Goal: Information Seeking & Learning: Understand process/instructions

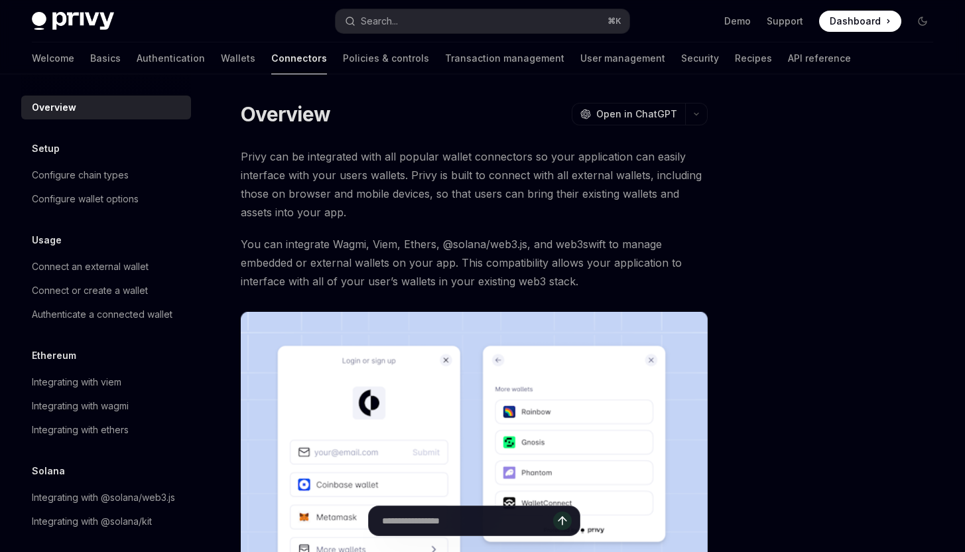
type textarea "*"
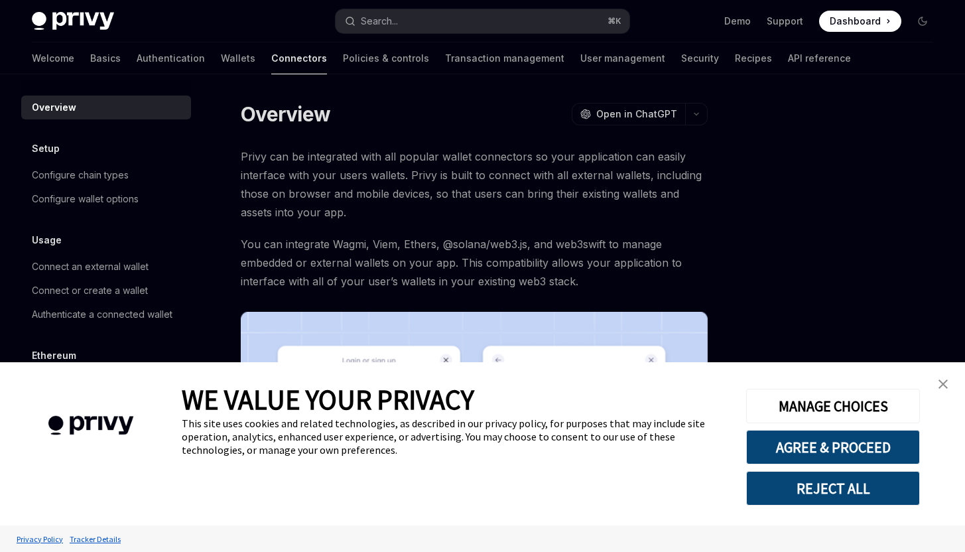
click at [871, 16] on span "Dashboard" at bounding box center [854, 21] width 51 height 13
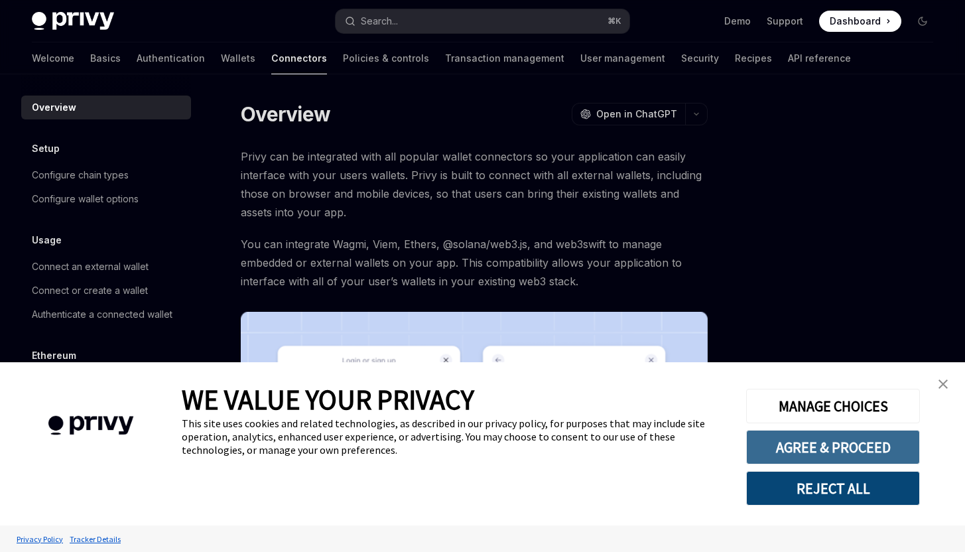
click at [874, 455] on button "AGREE & PROCEED" at bounding box center [833, 447] width 174 height 34
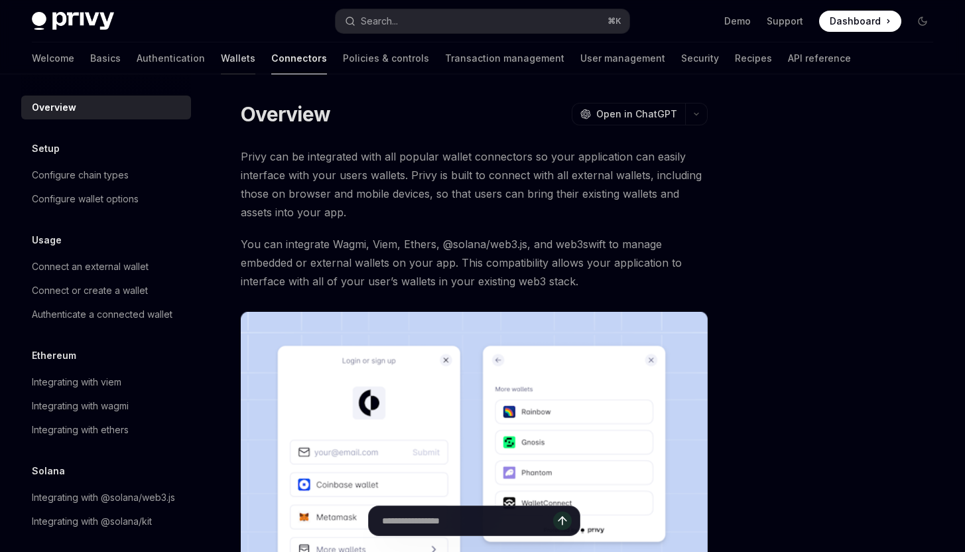
click at [221, 56] on link "Wallets" at bounding box center [238, 58] width 34 height 32
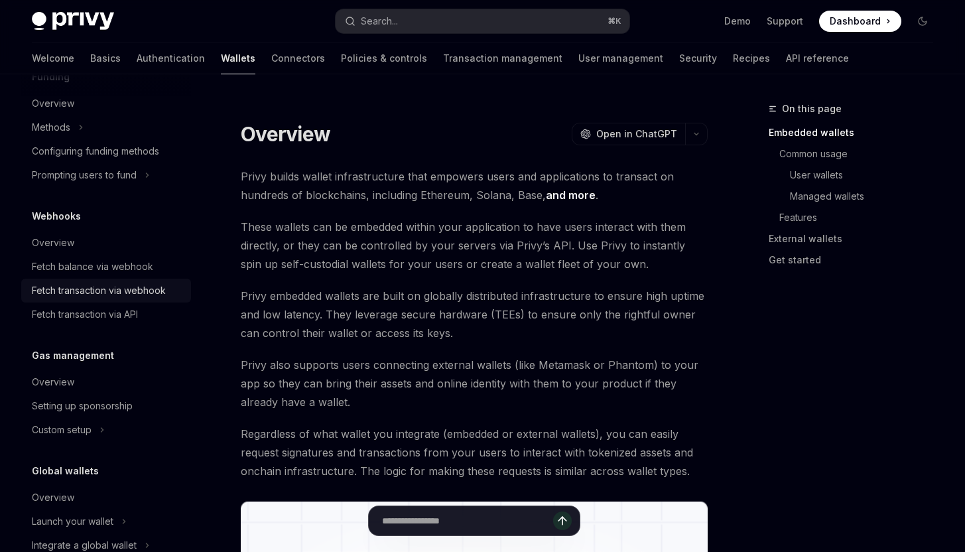
scroll to position [581, 0]
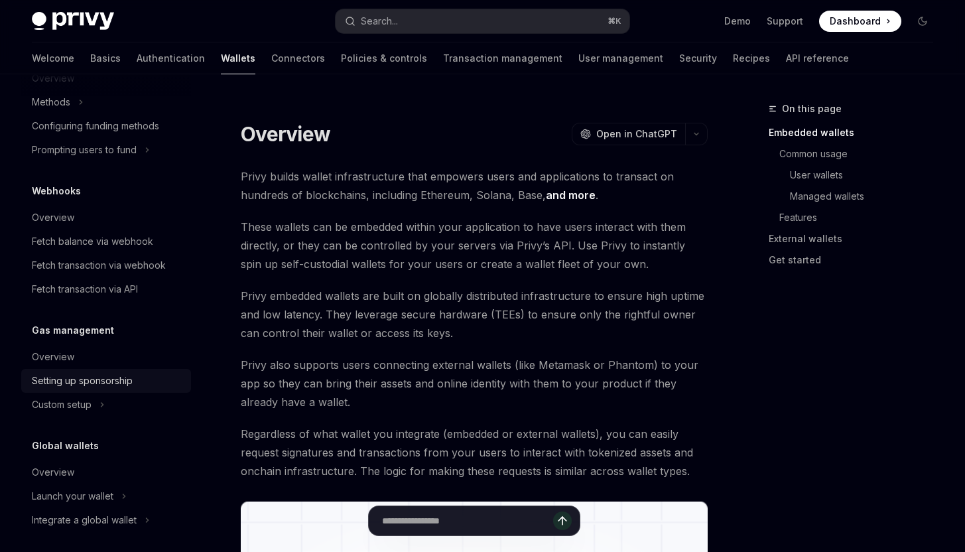
click at [68, 375] on div "Setting up sponsorship" at bounding box center [82, 381] width 101 height 16
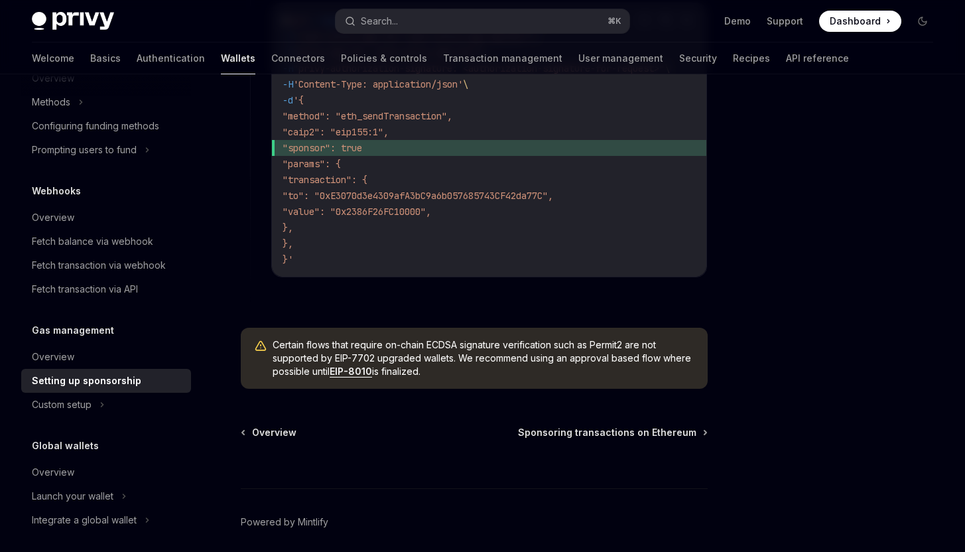
scroll to position [1026, 0]
click at [536, 444] on div at bounding box center [474, 462] width 467 height 49
click at [553, 438] on span "Sponsoring transactions on Ethereum" at bounding box center [607, 431] width 178 height 13
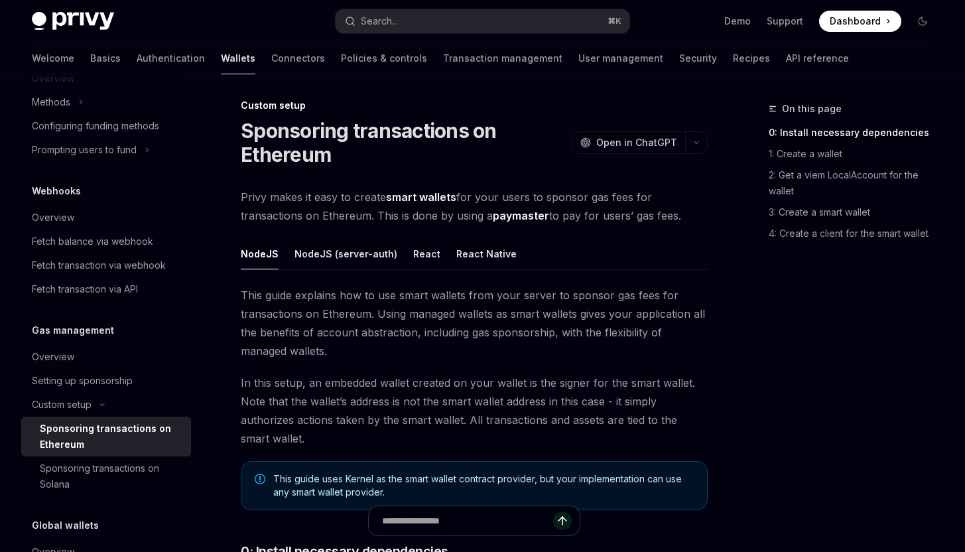
scroll to position [5, 0]
click at [413, 254] on button "React" at bounding box center [426, 252] width 27 height 31
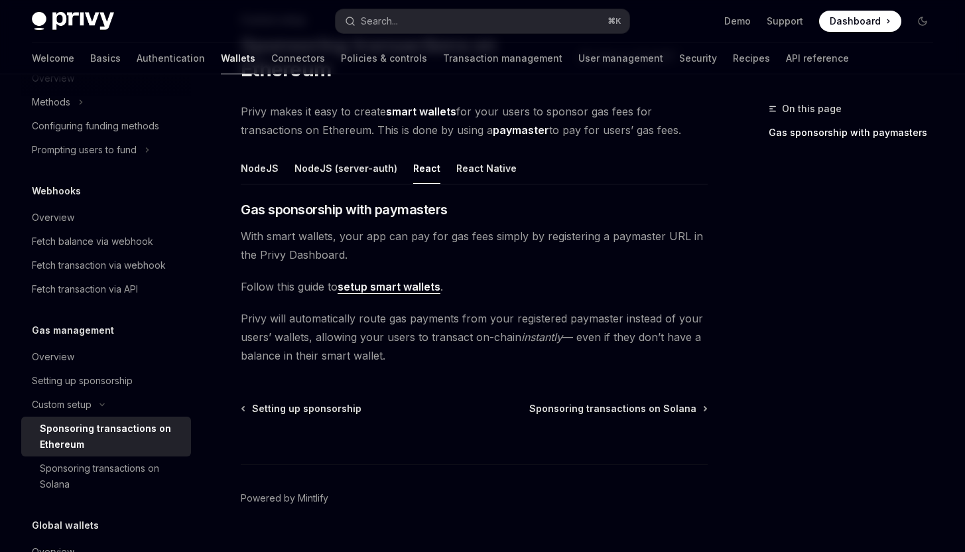
scroll to position [116, 0]
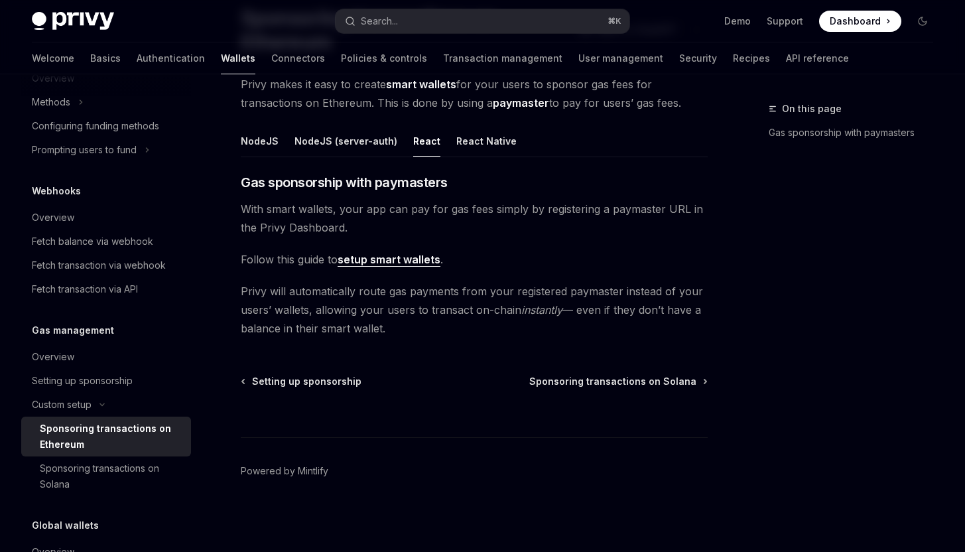
click at [406, 260] on link "setup smart wallets" at bounding box center [388, 260] width 103 height 14
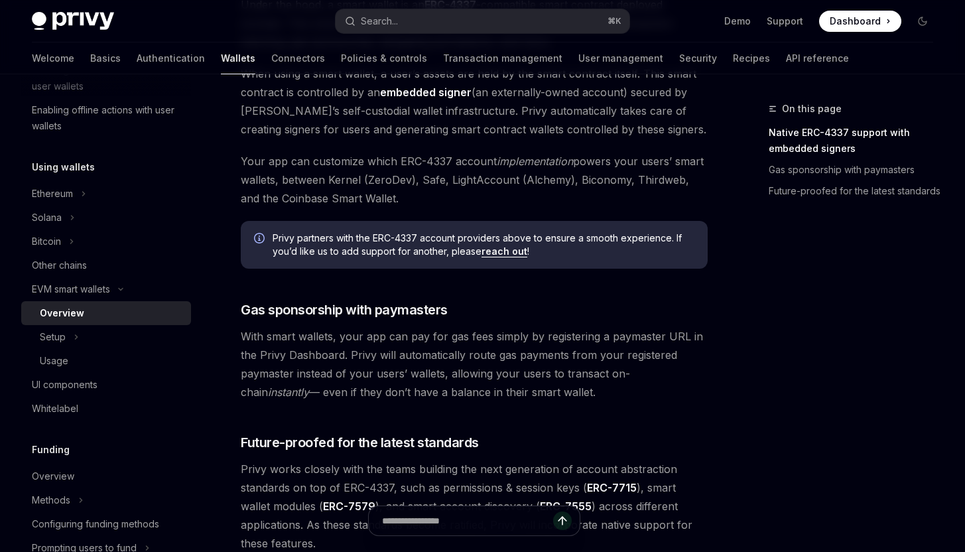
scroll to position [947, 0]
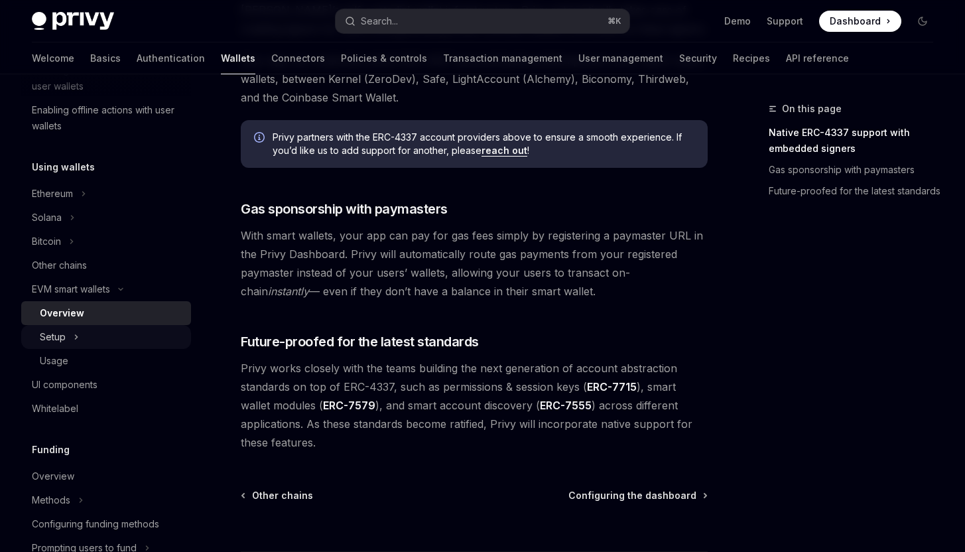
click at [106, 333] on button "Setup" at bounding box center [106, 337] width 170 height 24
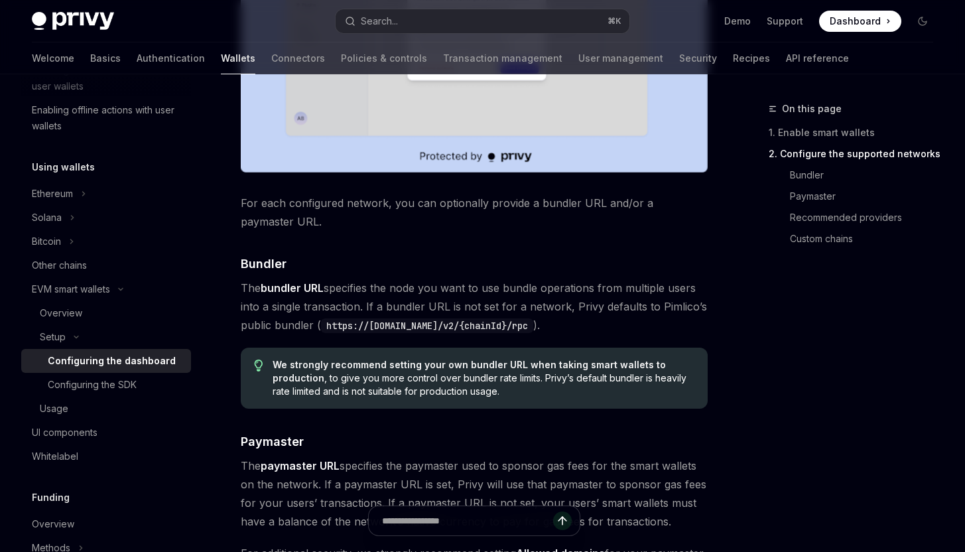
scroll to position [1042, 0]
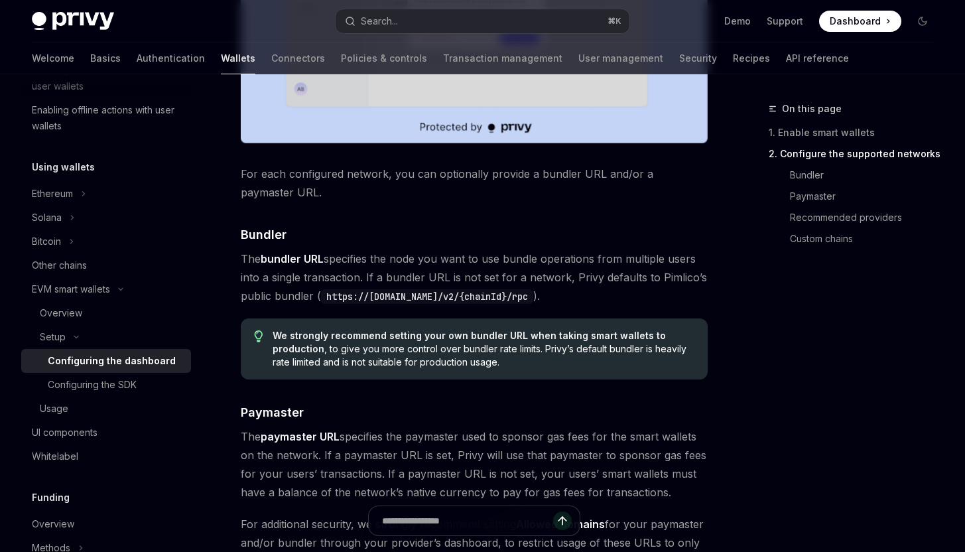
click at [355, 297] on code "https://public.pimlico.io/v2/{chainId}/rpc" at bounding box center [427, 296] width 212 height 15
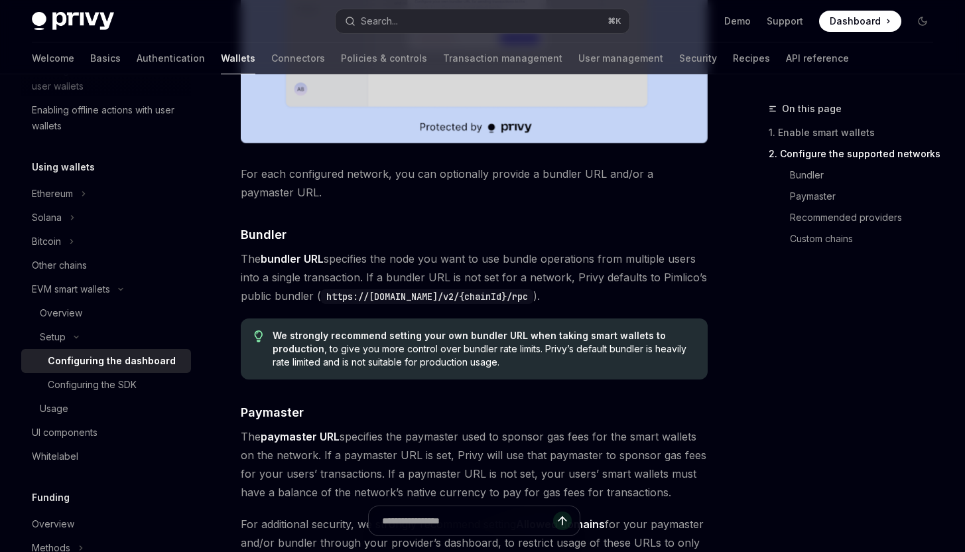
click at [355, 297] on code "https://public.pimlico.io/v2/{chainId}/rpc" at bounding box center [427, 296] width 212 height 15
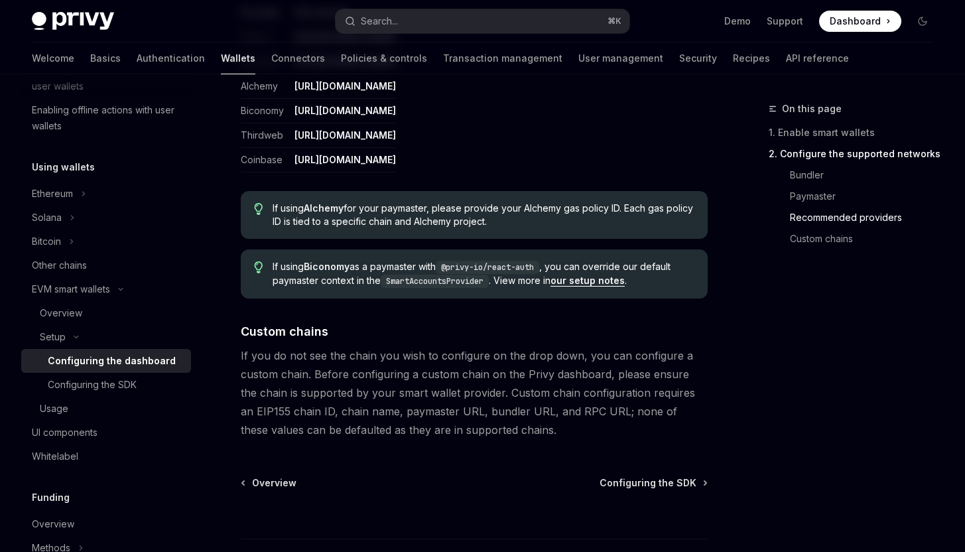
scroll to position [1811, 0]
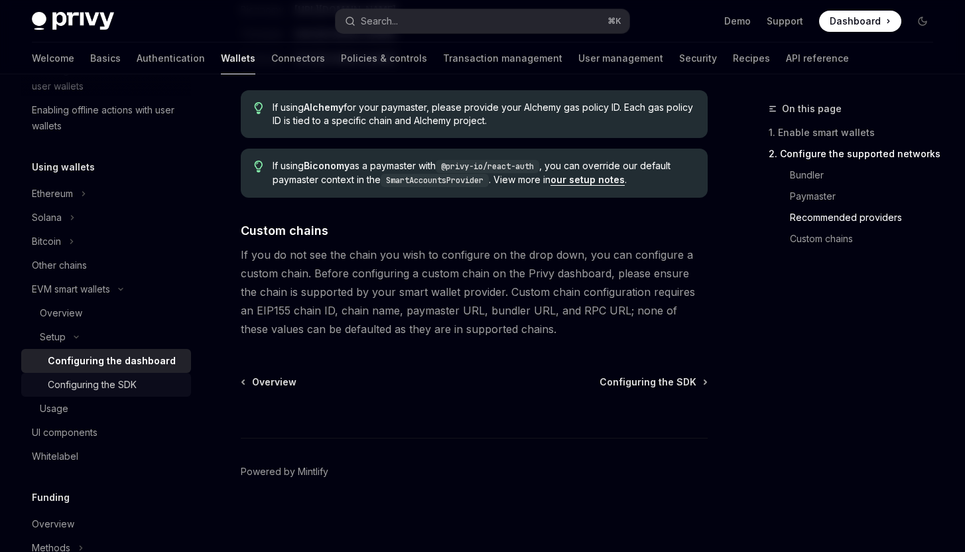
click at [156, 381] on div "Configuring the SDK" at bounding box center [115, 385] width 135 height 16
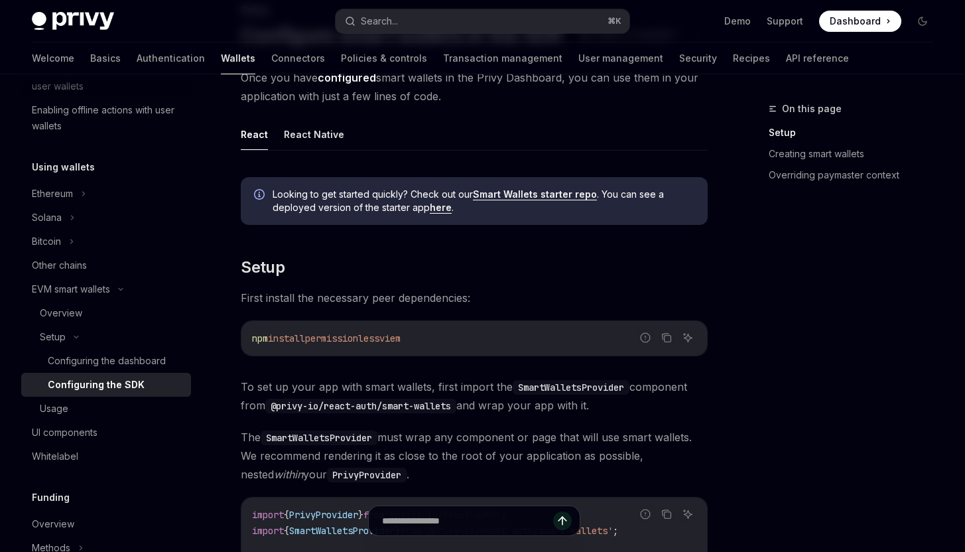
scroll to position [106, 0]
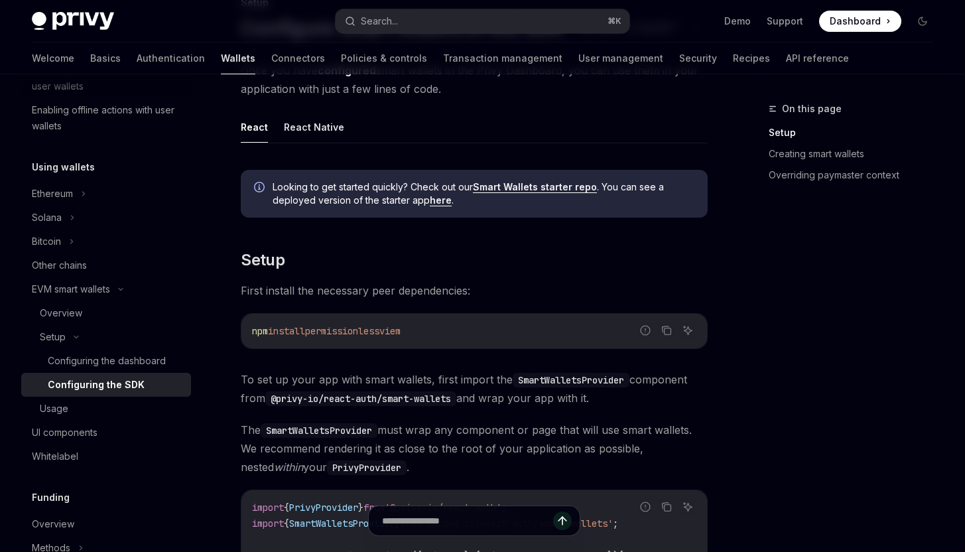
click at [379, 332] on span "permissionless" at bounding box center [342, 331] width 74 height 12
drag, startPoint x: 382, startPoint y: 332, endPoint x: 295, endPoint y: 321, distance: 87.5
click at [295, 321] on div "npm install permissionless viem" at bounding box center [473, 331] width 465 height 34
click at [396, 333] on span "viem" at bounding box center [389, 331] width 21 height 12
copy span "npm install permissionless"
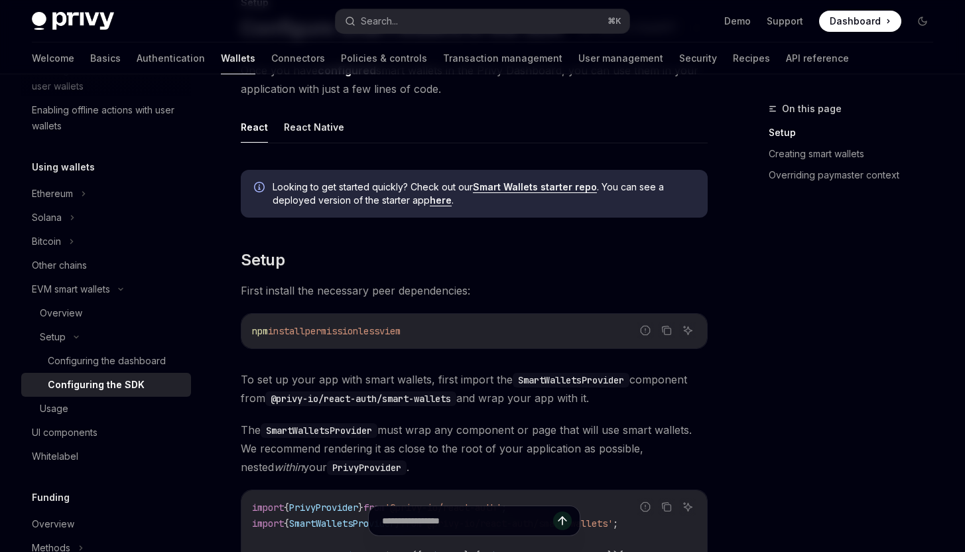
drag, startPoint x: 396, startPoint y: 333, endPoint x: 299, endPoint y: 321, distance: 98.2
click at [299, 321] on div "npm install permissionless viem" at bounding box center [473, 331] width 465 height 34
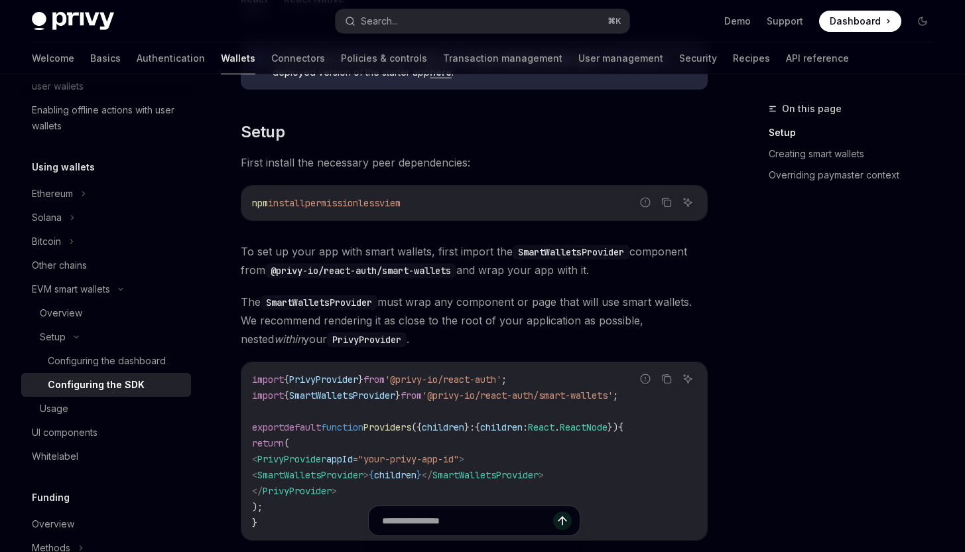
scroll to position [267, 0]
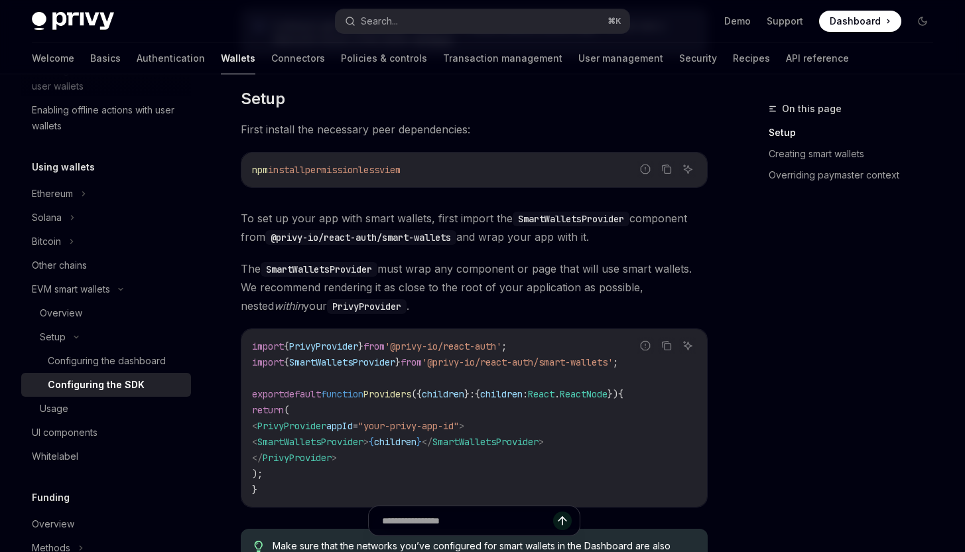
click at [587, 369] on code "import { PrivyProvider } from '@privy-io/react-auth' ; import { SmartWalletsPro…" at bounding box center [474, 417] width 444 height 159
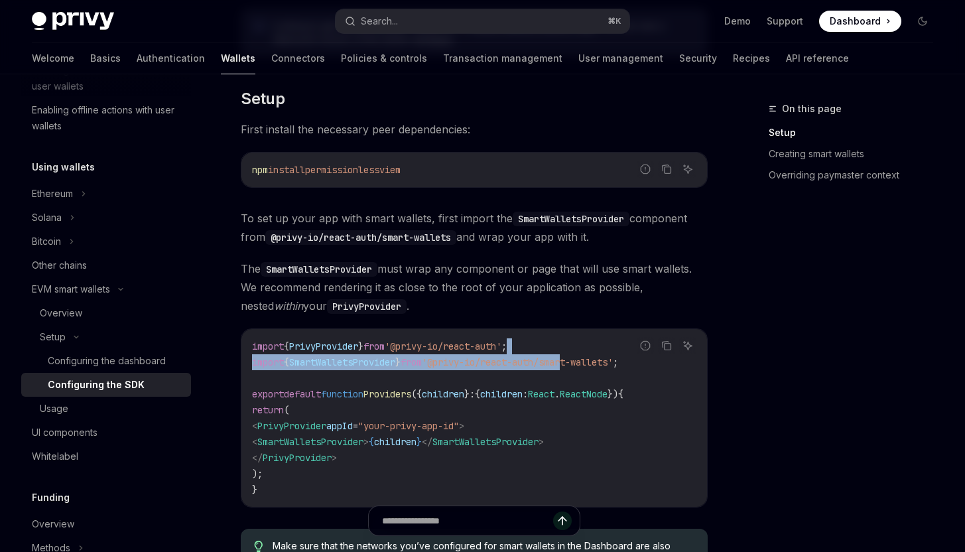
drag, startPoint x: 587, startPoint y: 369, endPoint x: 580, endPoint y: 346, distance: 23.5
click at [580, 346] on code "import { PrivyProvider } from '@privy-io/react-auth' ; import { SmartWalletsPro…" at bounding box center [474, 417] width 444 height 159
click at [615, 367] on div "Report incorrect code" at bounding box center [645, 365] width 93 height 13
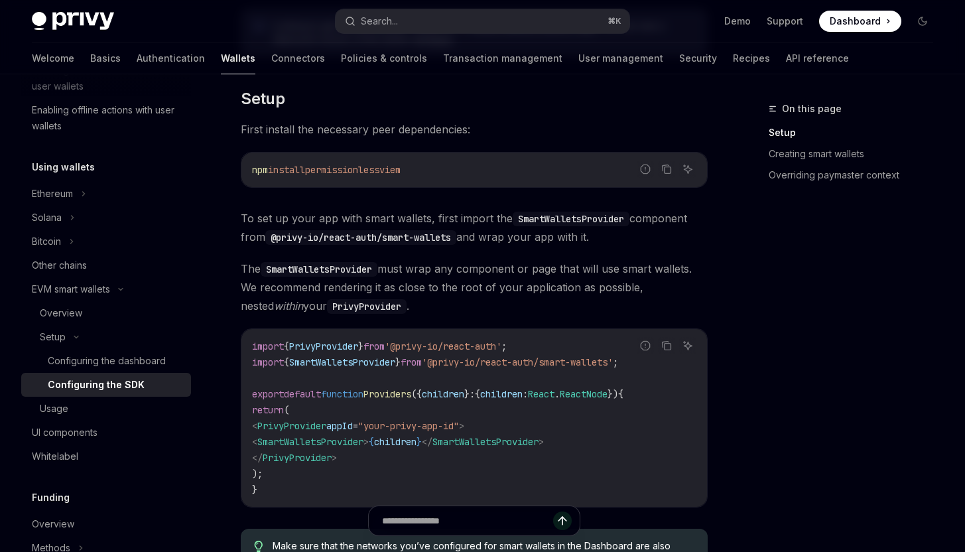
click at [655, 367] on div "Copy" at bounding box center [666, 365] width 29 height 13
drag, startPoint x: 655, startPoint y: 367, endPoint x: 625, endPoint y: 332, distance: 46.0
click at [625, 332] on div "Report incorrect code Copy Ask AI import { PrivyProvider } from '@privy-io/reac…" at bounding box center [474, 417] width 467 height 179
click at [671, 342] on icon "Copy the contents from the code block" at bounding box center [666, 345] width 11 height 11
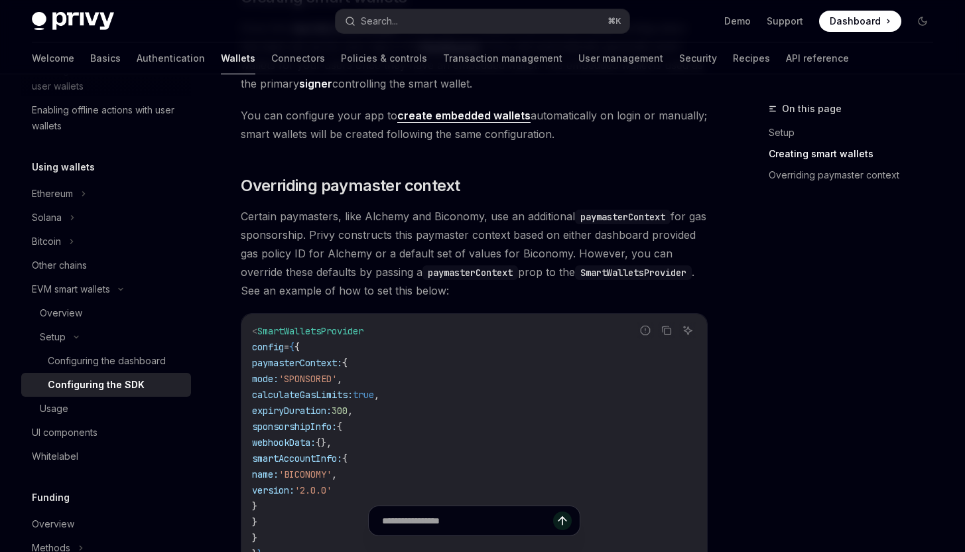
scroll to position [896, 0]
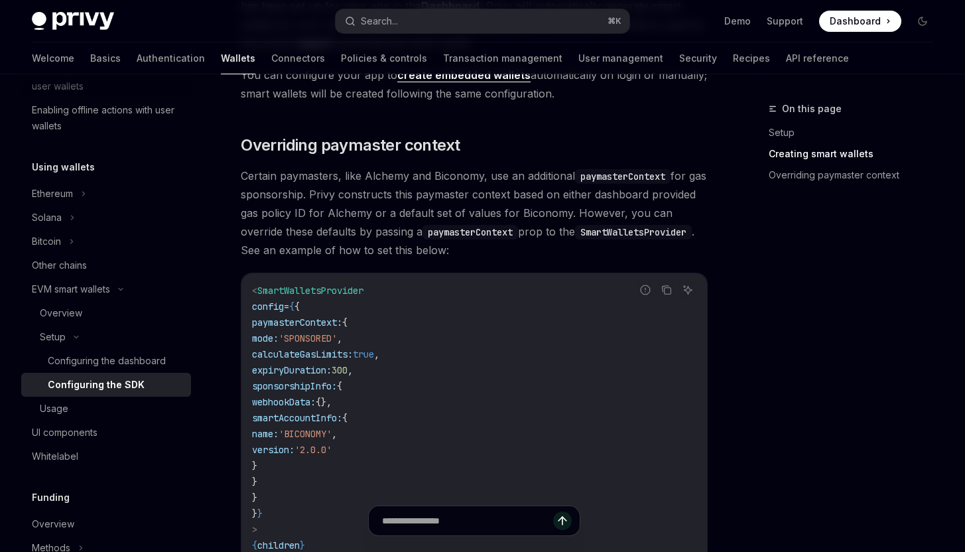
click at [427, 377] on code "< SmartWalletsProvider config = { { paymasterContext: { mode: 'SPONSORED' , cal…" at bounding box center [474, 425] width 444 height 286
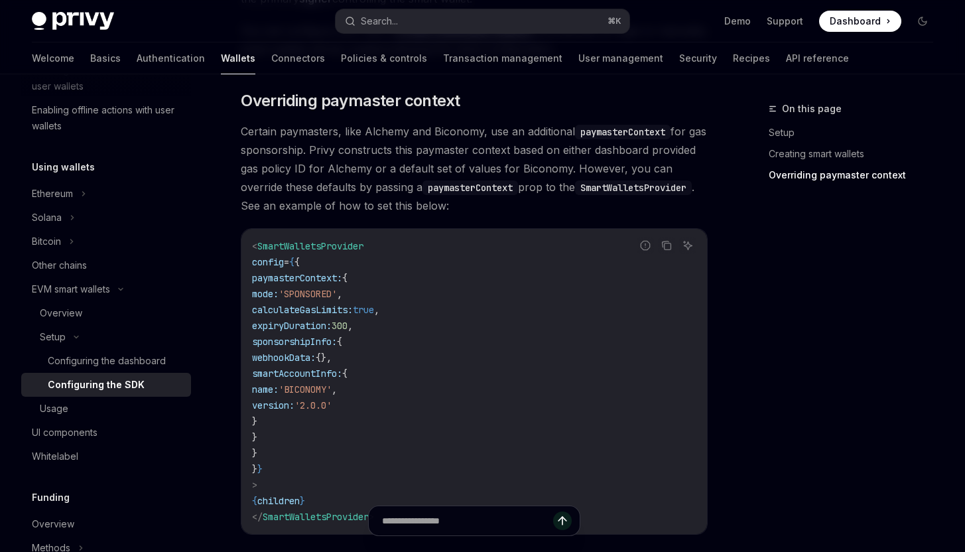
scroll to position [975, 0]
click at [294, 403] on span "version:" at bounding box center [273, 404] width 42 height 12
click at [660, 251] on button "Copy the contents from the code block" at bounding box center [666, 244] width 17 height 17
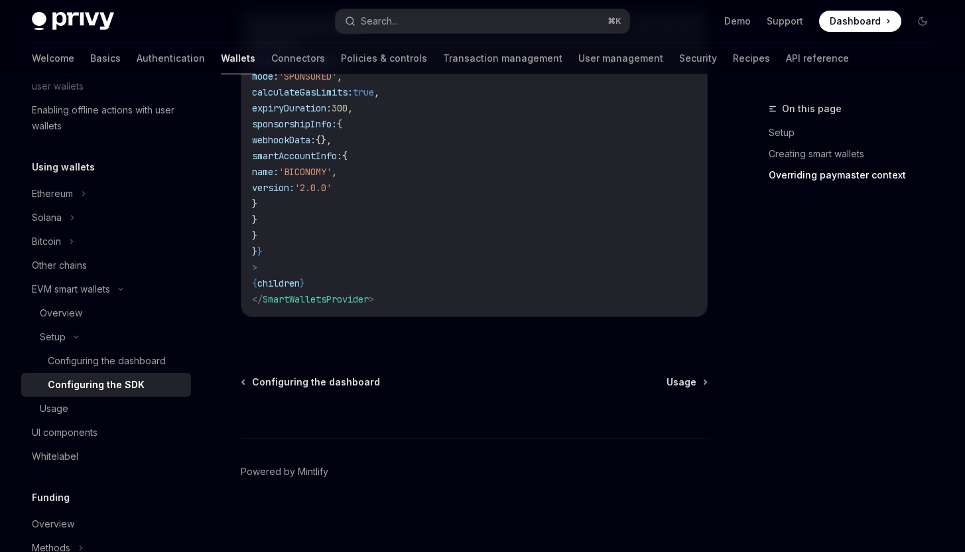
scroll to position [1197, 0]
click at [121, 404] on div "Usage" at bounding box center [111, 408] width 143 height 16
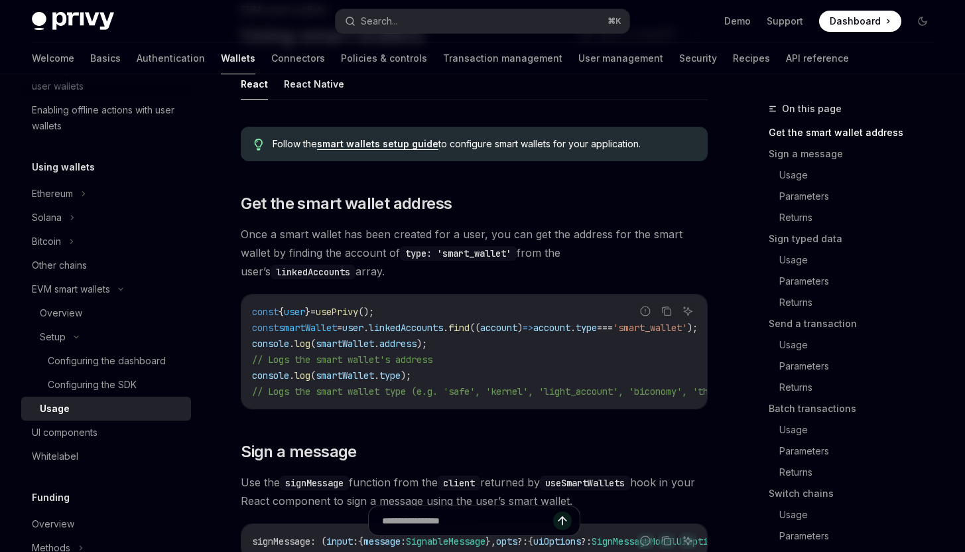
scroll to position [104, 0]
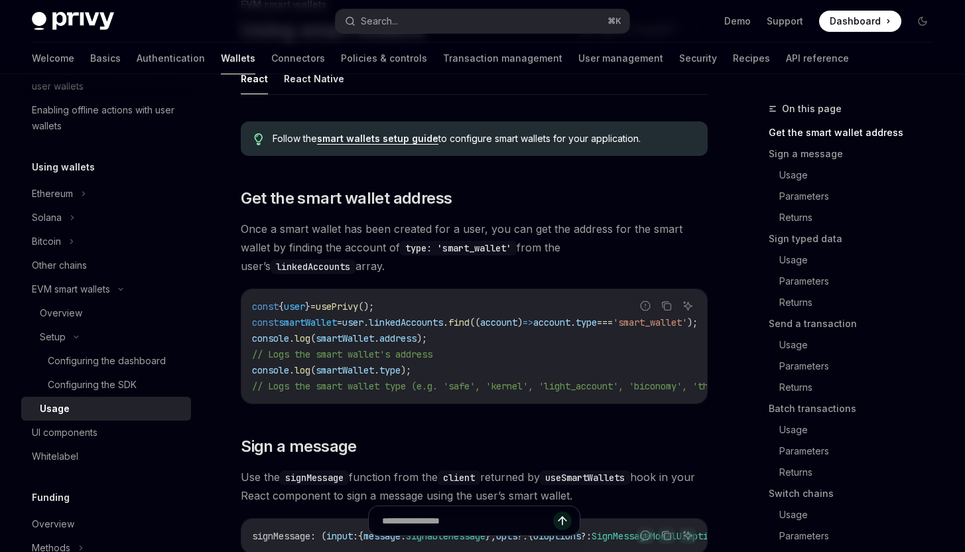
click at [457, 343] on code "const { user } = usePrivy (); const smartWallet = user . linkedAccounts . find …" at bounding box center [583, 345] width 663 height 95
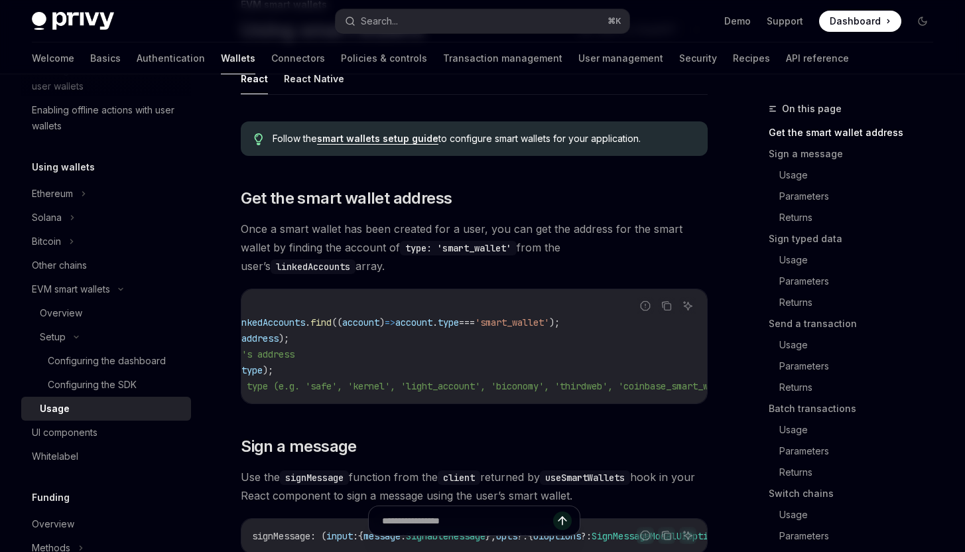
scroll to position [0, 0]
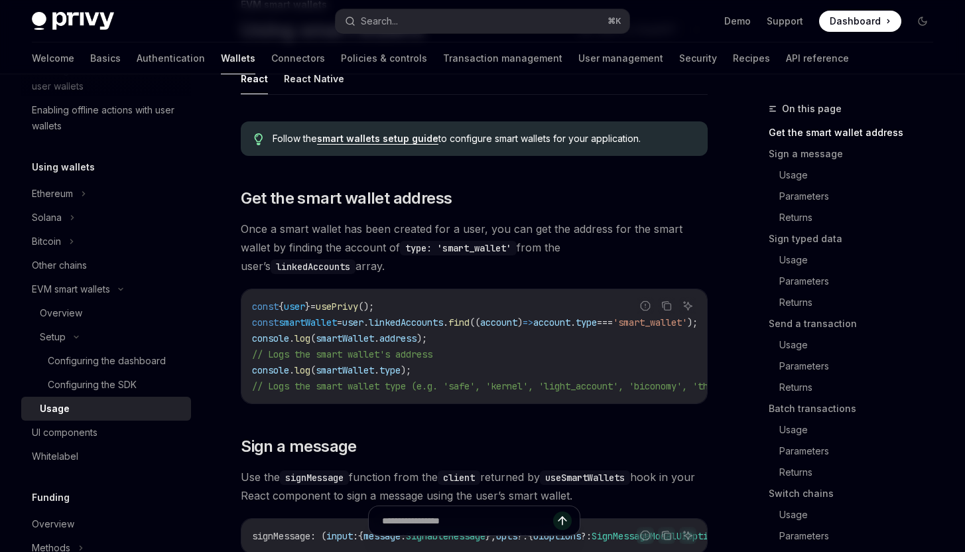
click at [438, 349] on code "const { user } = usePrivy (); const smartWallet = user . linkedAccounts . find …" at bounding box center [583, 345] width 663 height 95
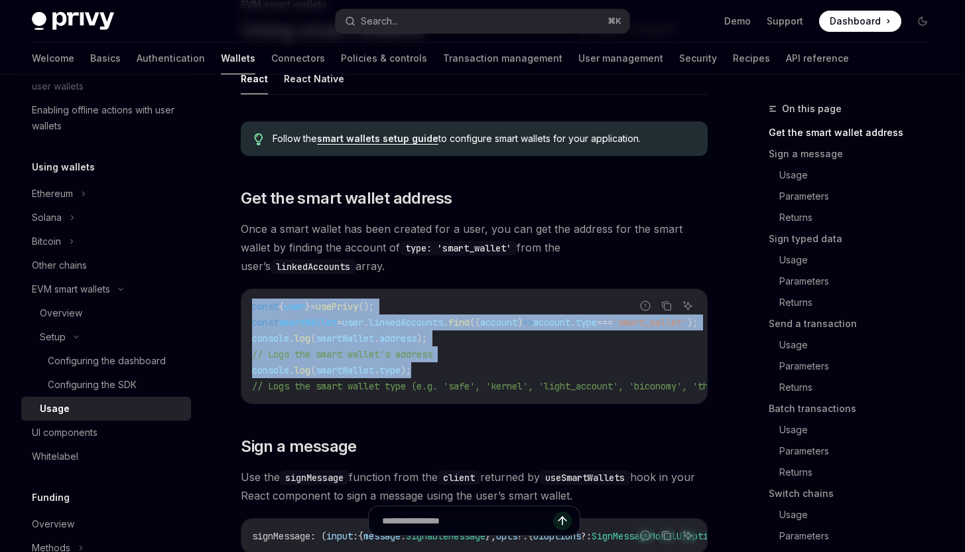
drag, startPoint x: 438, startPoint y: 349, endPoint x: 265, endPoint y: 274, distance: 189.4
click at [265, 289] on div "const { user } = usePrivy (); const smartWallet = user . linkedAccounts . find …" at bounding box center [473, 346] width 465 height 114
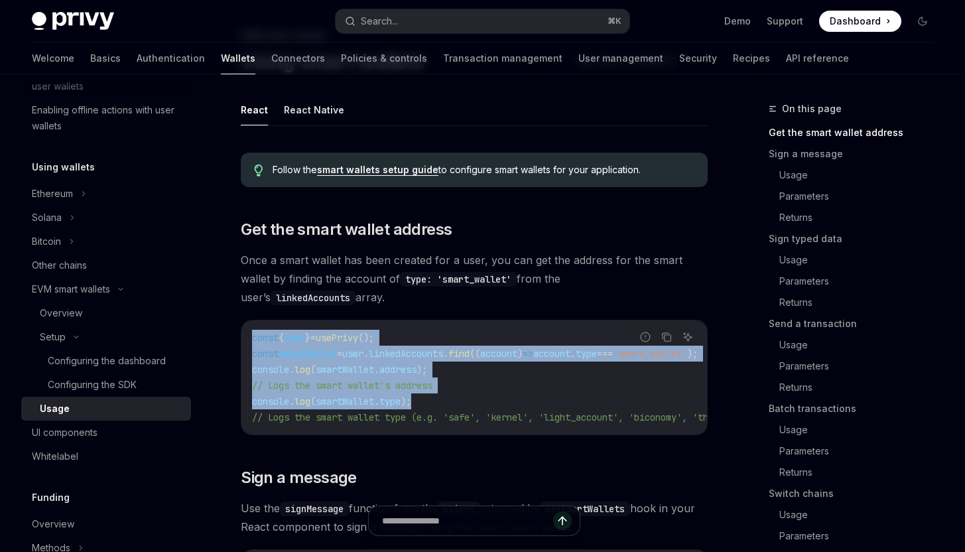
scroll to position [82, 0]
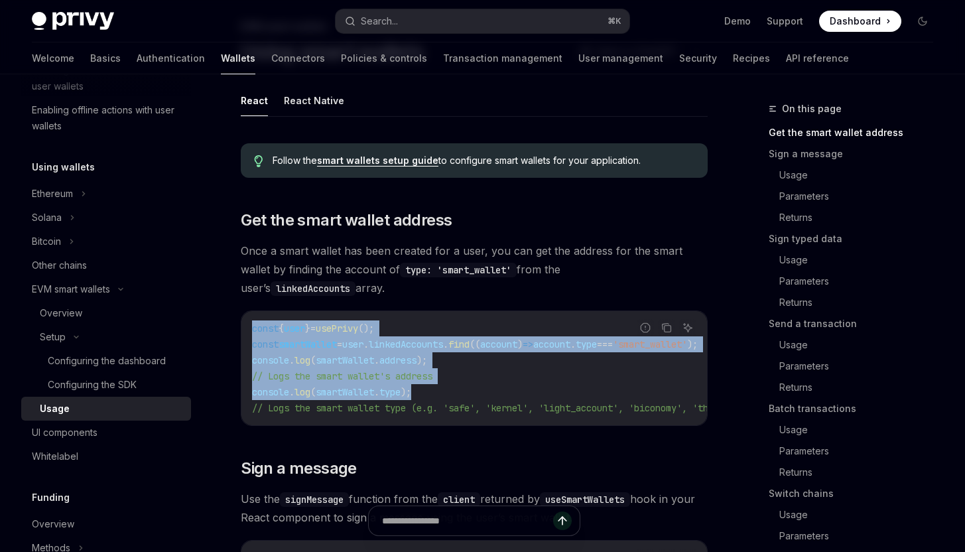
copy code "const { user } = usePrivy (); const smartWallet = user . linkedAccounts . find …"
click at [565, 350] on code "const { user } = usePrivy (); const smartWallet = user . linkedAccounts . find …" at bounding box center [583, 367] width 663 height 95
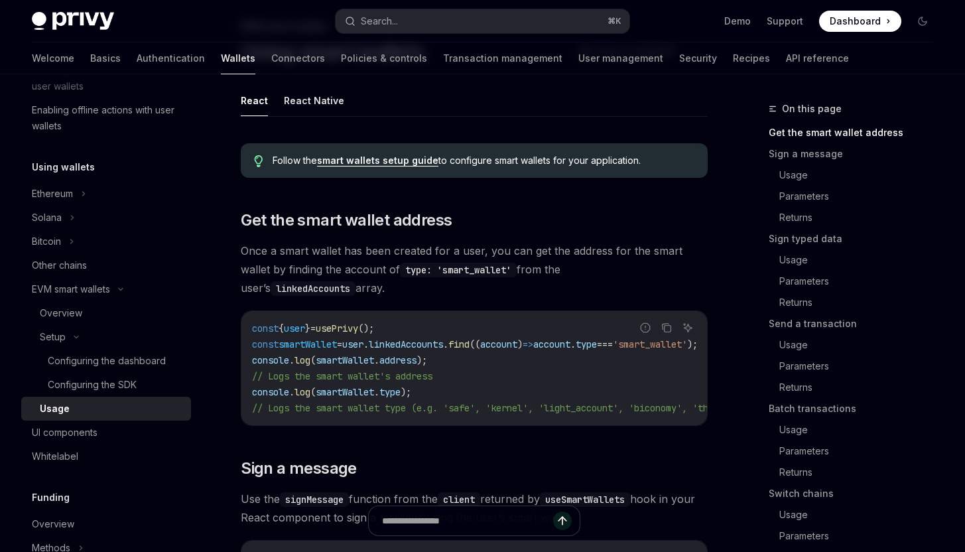
click at [565, 350] on code "const { user } = usePrivy (); const smartWallet = user . linkedAccounts . find …" at bounding box center [583, 367] width 663 height 95
click at [499, 369] on code "const { user } = usePrivy (); const smartWallet = user . linkedAccounts . find …" at bounding box center [583, 367] width 663 height 95
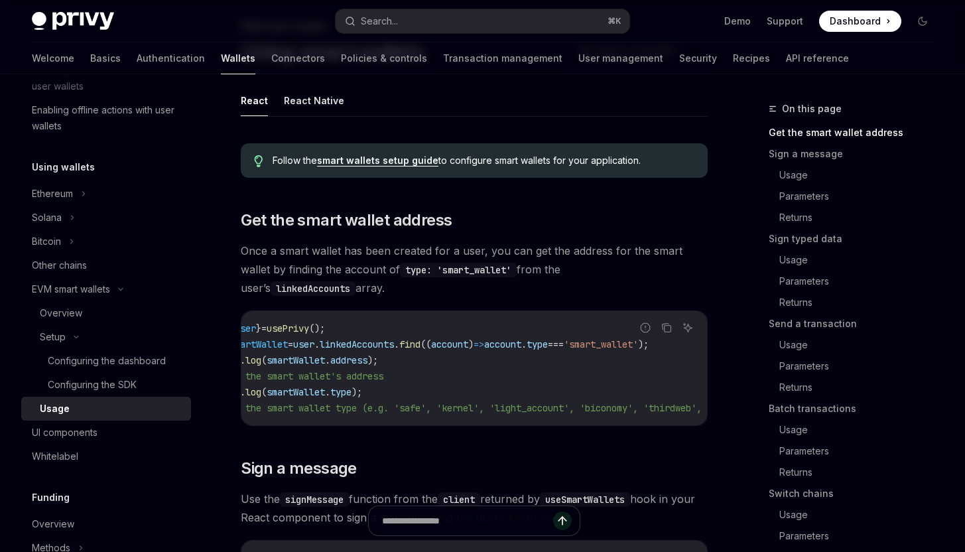
scroll to position [0, 0]
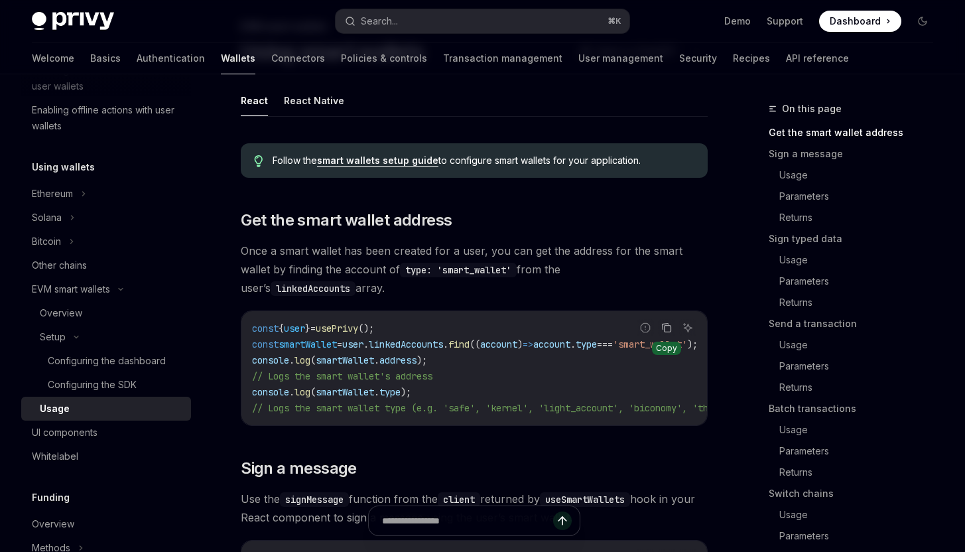
click at [667, 326] on icon "Copy the contents from the code block" at bounding box center [667, 329] width 7 height 7
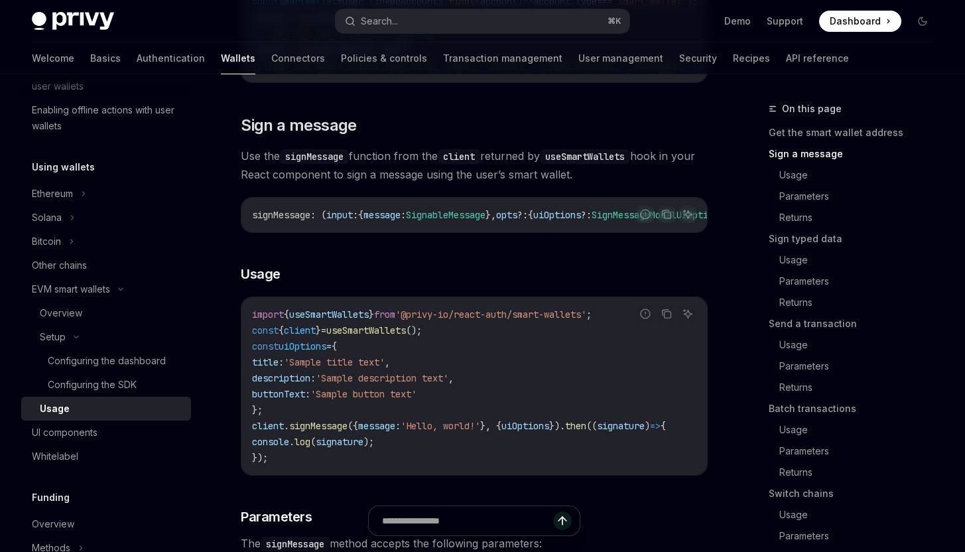
scroll to position [427, 0]
click at [664, 306] on icon "Copy the contents from the code block" at bounding box center [666, 311] width 11 height 11
click at [664, 303] on button "Copy the contents from the code block" at bounding box center [666, 311] width 17 height 17
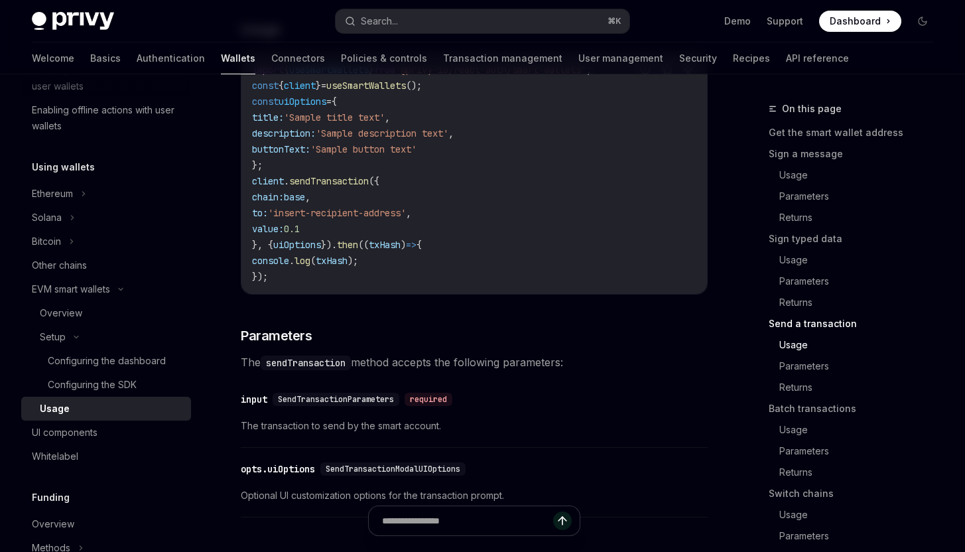
scroll to position [2146, 0]
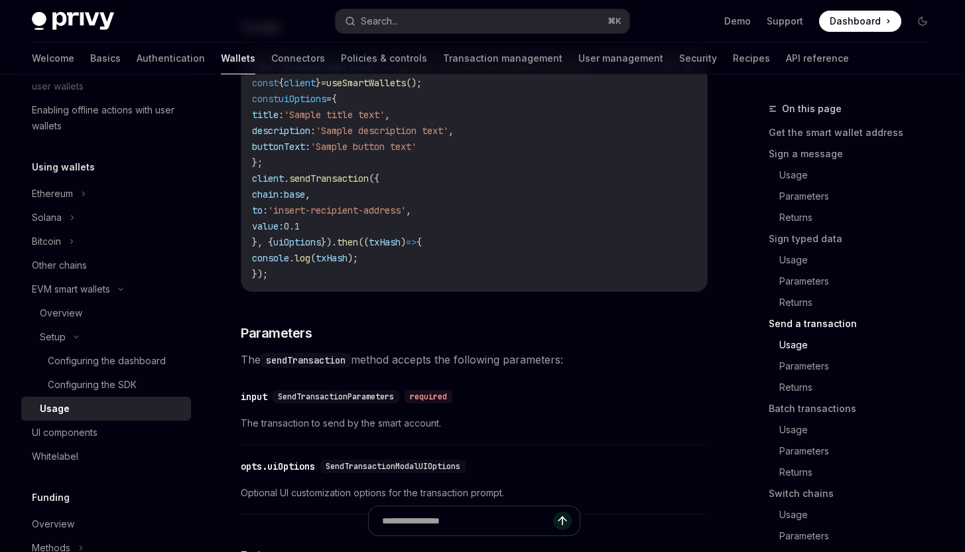
click at [354, 402] on span "SendTransactionParameters" at bounding box center [336, 396] width 116 height 11
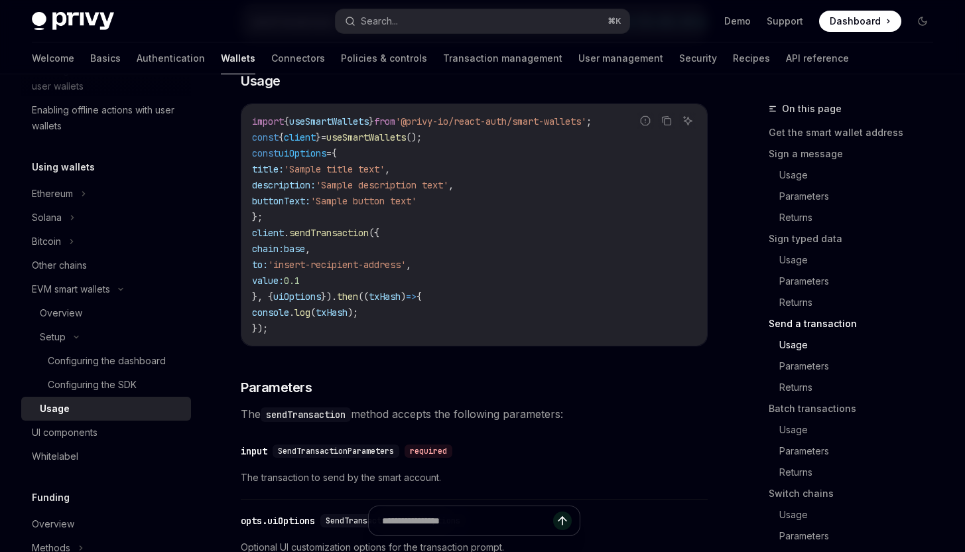
scroll to position [2092, 0]
click at [664, 125] on icon "Copy the contents from the code block" at bounding box center [667, 121] width 7 height 7
click at [493, 243] on code "import { useSmartWallets } from '@privy-io/react-auth/smart-wallets' ; const { …" at bounding box center [474, 224] width 444 height 223
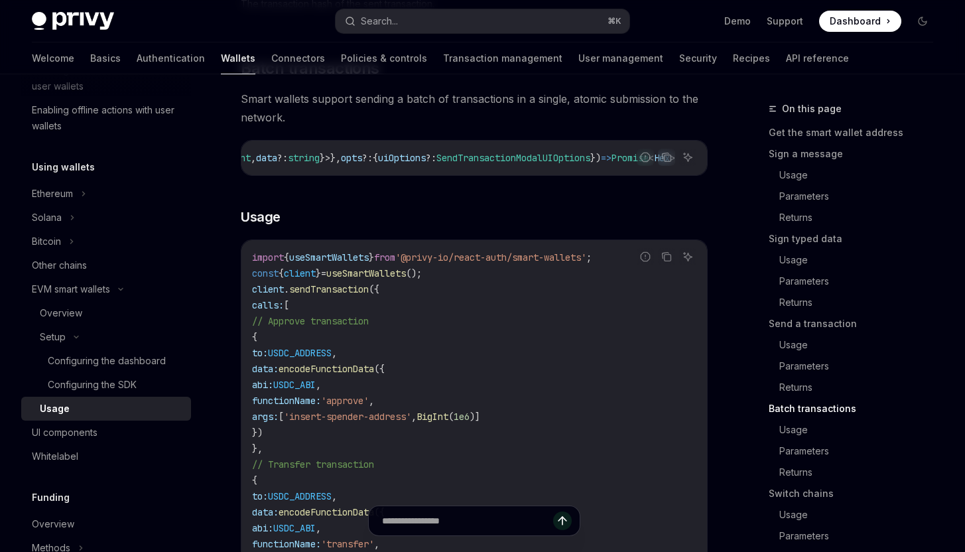
scroll to position [2763, 0]
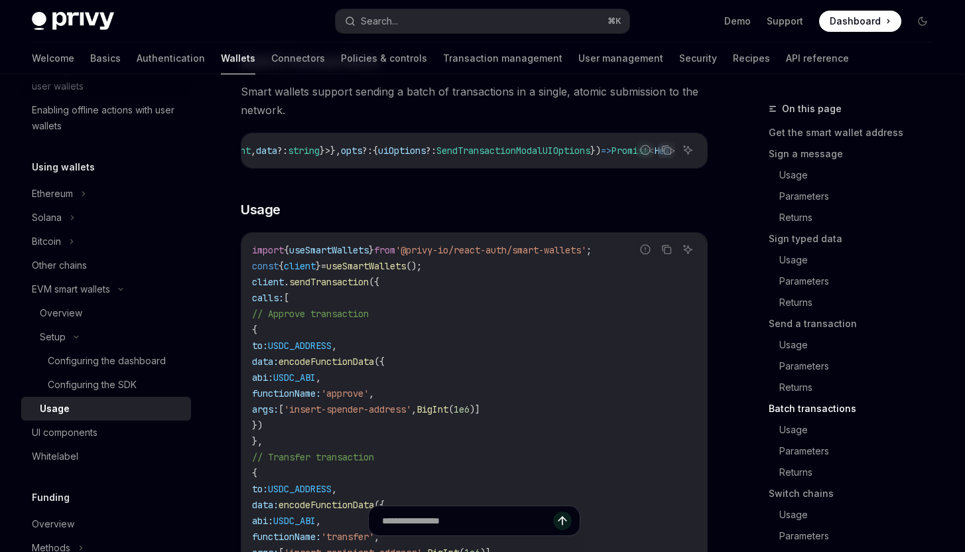
click at [533, 407] on code "import { useSmartWallets } from '@privy-io/react-auth/smart-wallets' ; const { …" at bounding box center [474, 449] width 444 height 414
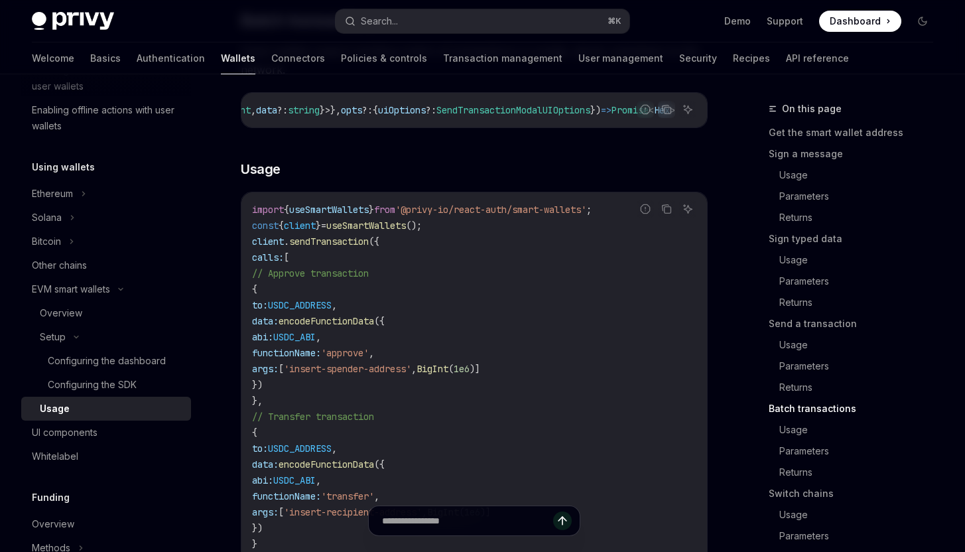
scroll to position [2806, 0]
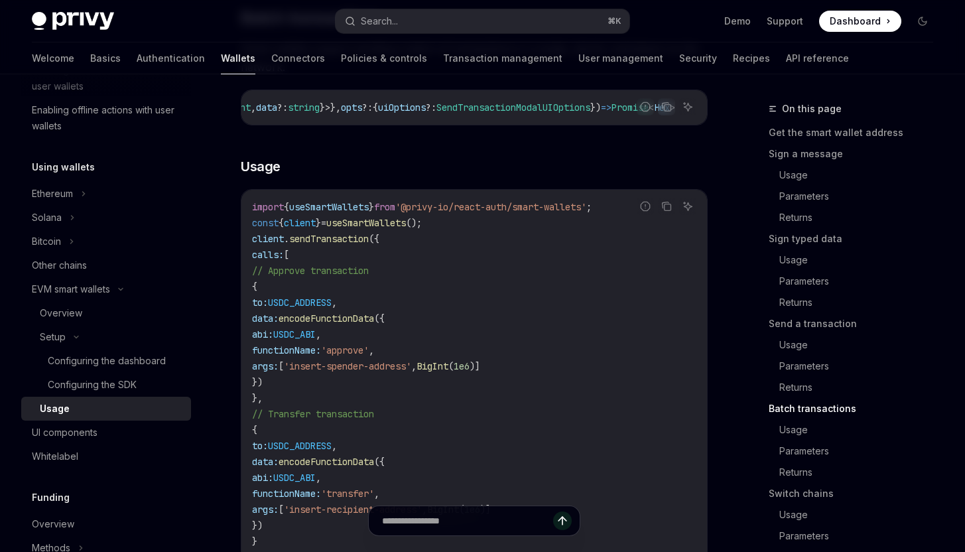
click at [533, 407] on code "import { useSmartWallets } from '@privy-io/react-auth/smart-wallets' ; const { …" at bounding box center [474, 406] width 444 height 414
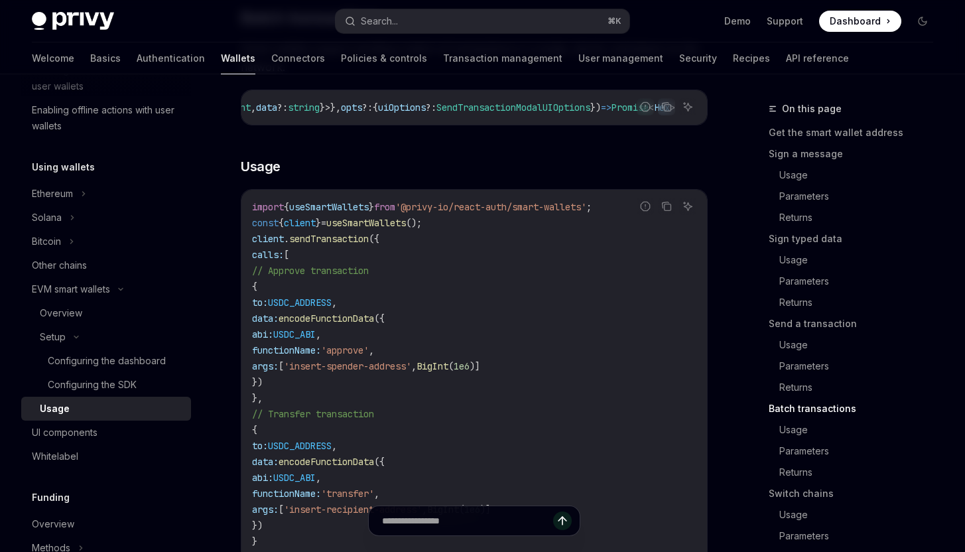
click at [533, 407] on code "import { useSmartWallets } from '@privy-io/react-auth/smart-wallets' ; const { …" at bounding box center [474, 406] width 444 height 414
click at [540, 391] on code "import { useSmartWallets } from '@privy-io/react-auth/smart-wallets' ; const { …" at bounding box center [474, 406] width 444 height 414
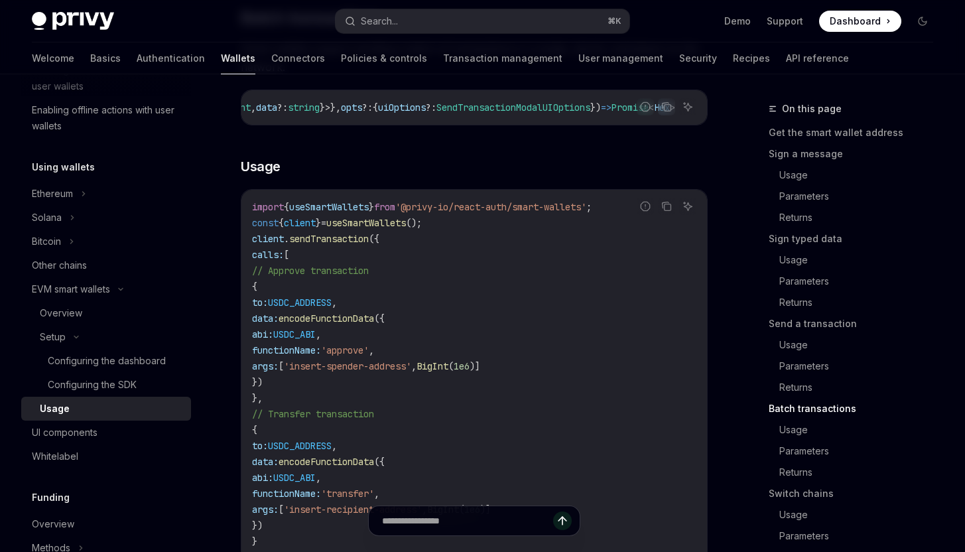
click at [540, 391] on code "import { useSmartWallets } from '@privy-io/react-auth/smart-wallets' ; const { …" at bounding box center [474, 406] width 444 height 414
click at [123, 357] on div "Configuring the dashboard" at bounding box center [107, 361] width 118 height 16
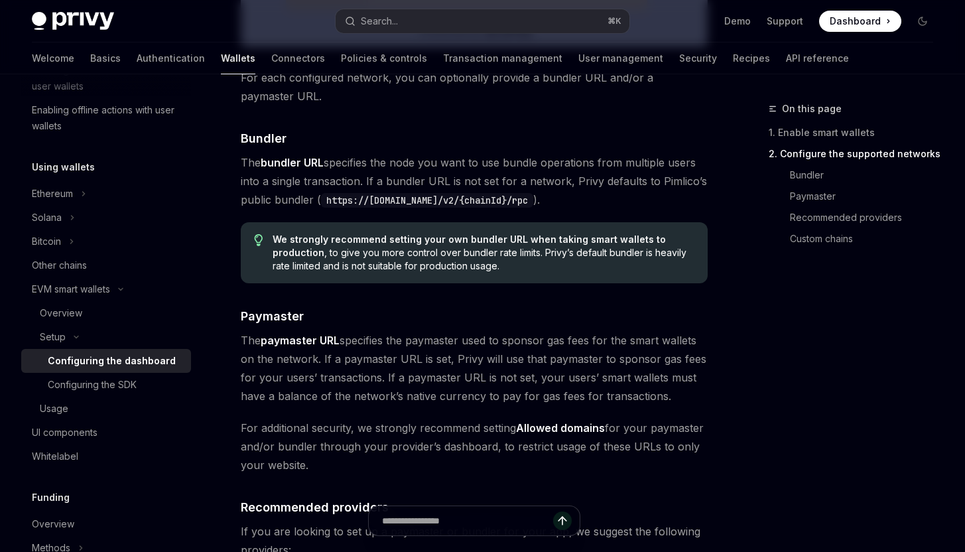
scroll to position [1099, 0]
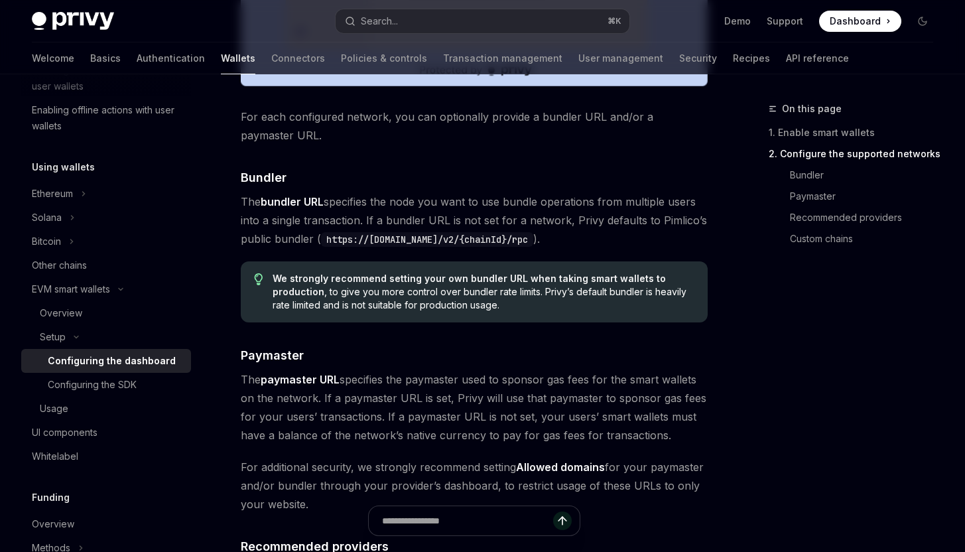
click at [568, 257] on div "Enable smart wallets in the Privy Dashboard before implementing this feature. ​…" at bounding box center [474, 71] width 467 height 1958
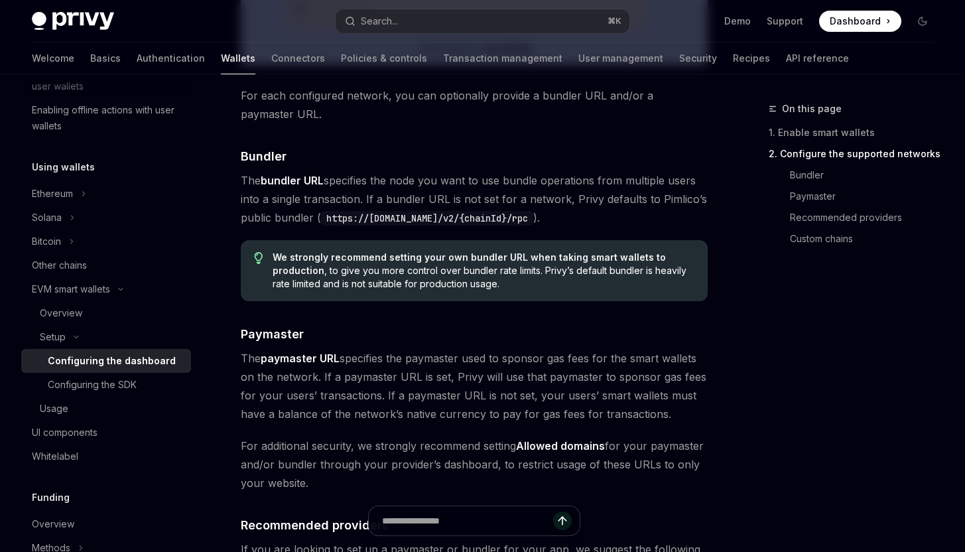
scroll to position [1204, 0]
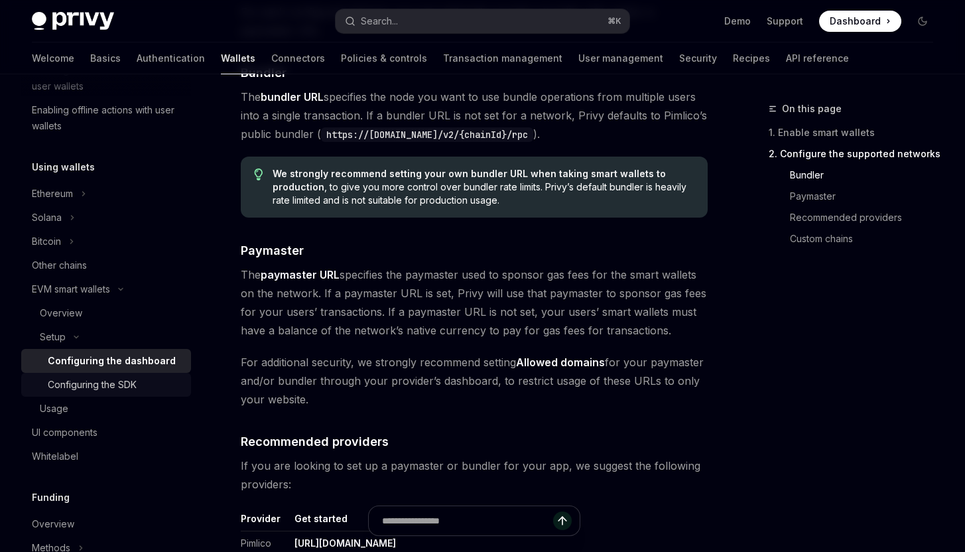
click at [125, 384] on div "Configuring the SDK" at bounding box center [92, 385] width 89 height 16
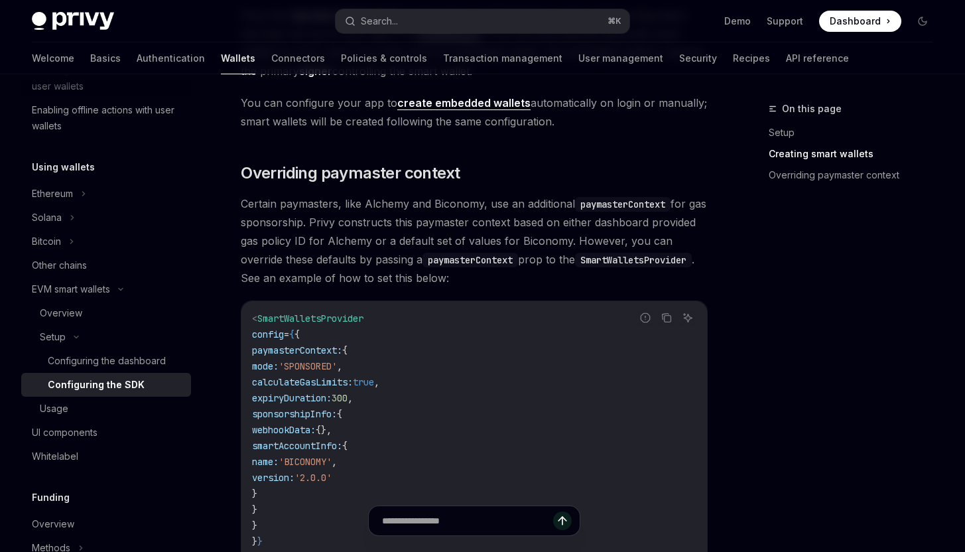
scroll to position [902, 0]
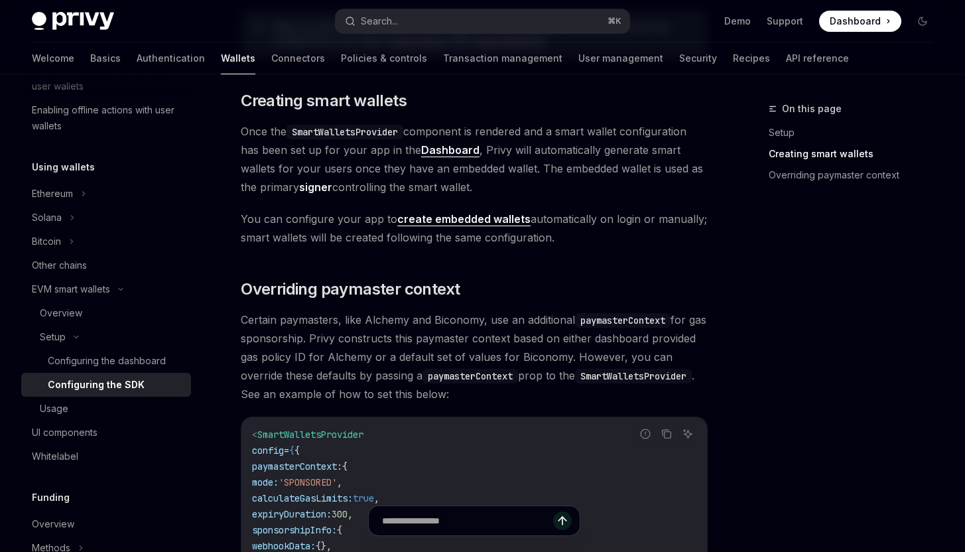
scroll to position [780, 0]
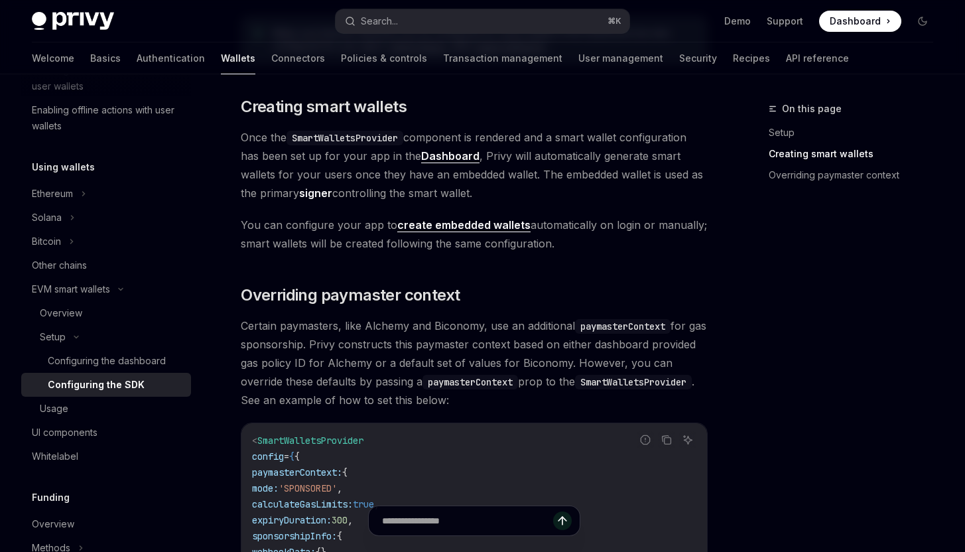
click at [484, 224] on link "create embedded wallets" at bounding box center [463, 225] width 133 height 14
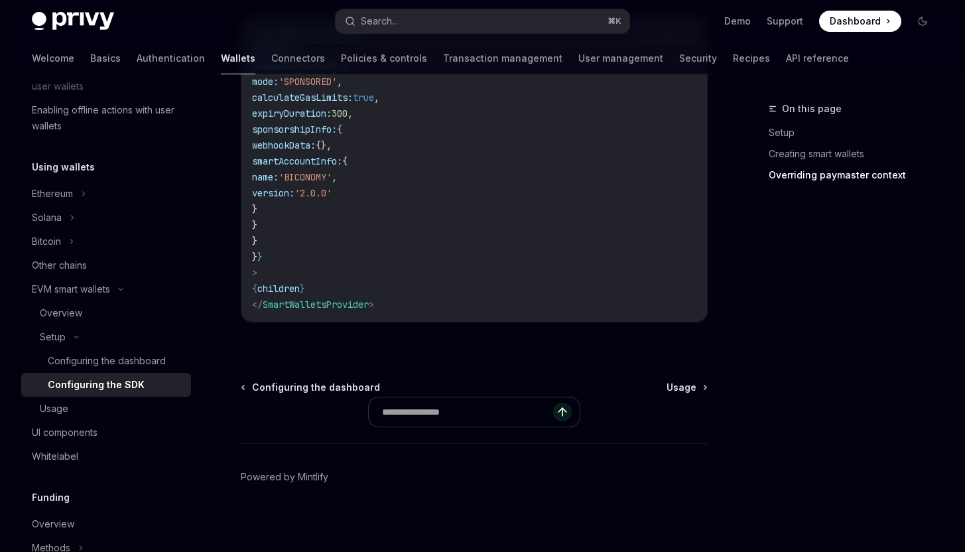
scroll to position [1197, 0]
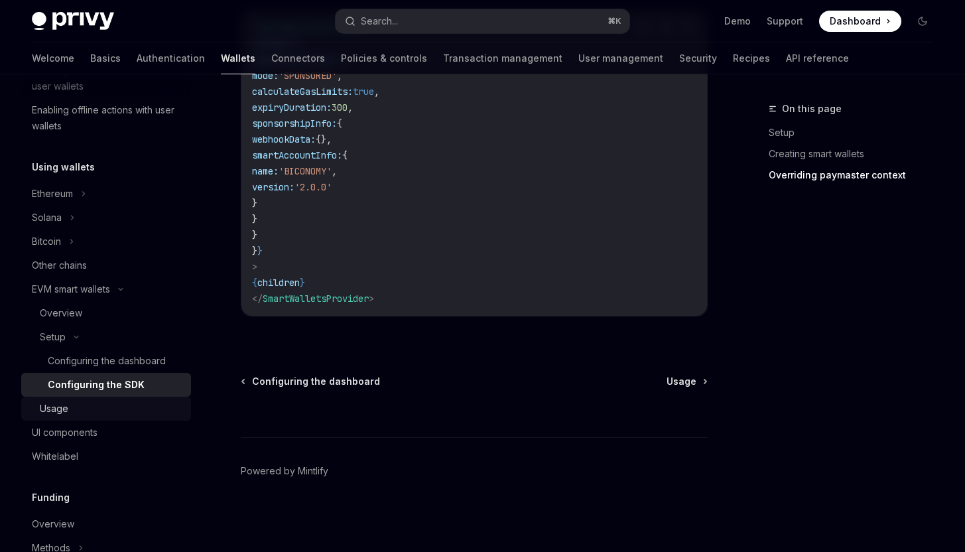
click at [71, 400] on div "Usage" at bounding box center [111, 408] width 143 height 16
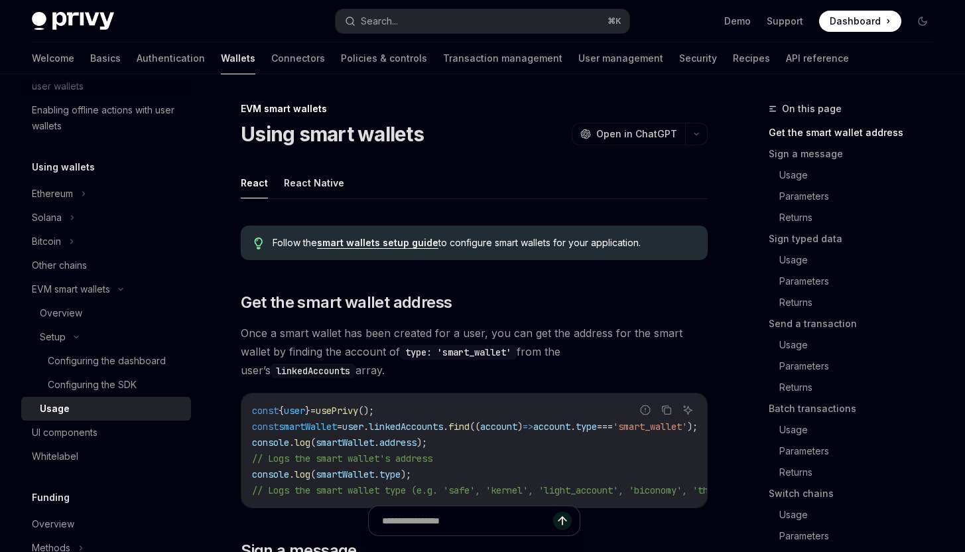
click at [365, 243] on link "smart wallets setup guide" at bounding box center [377, 243] width 121 height 12
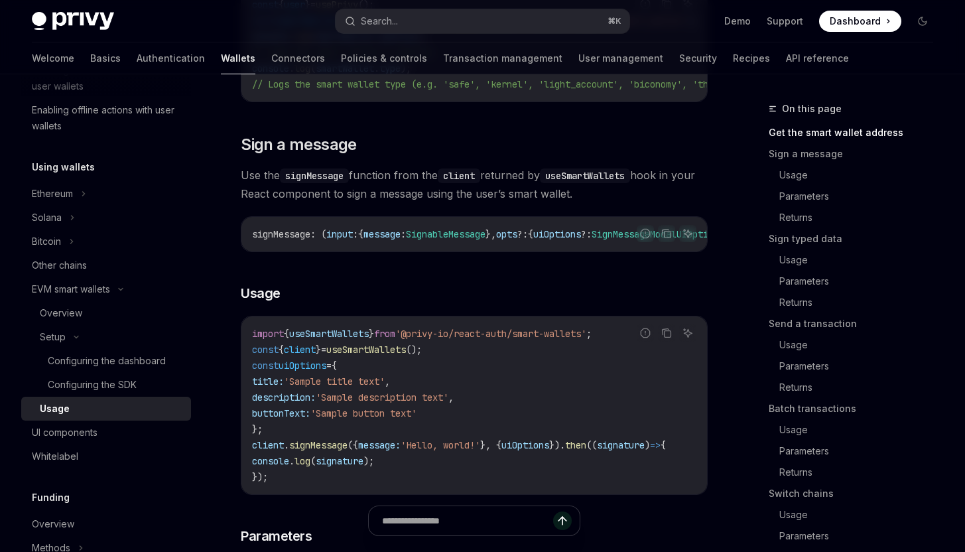
scroll to position [450, 0]
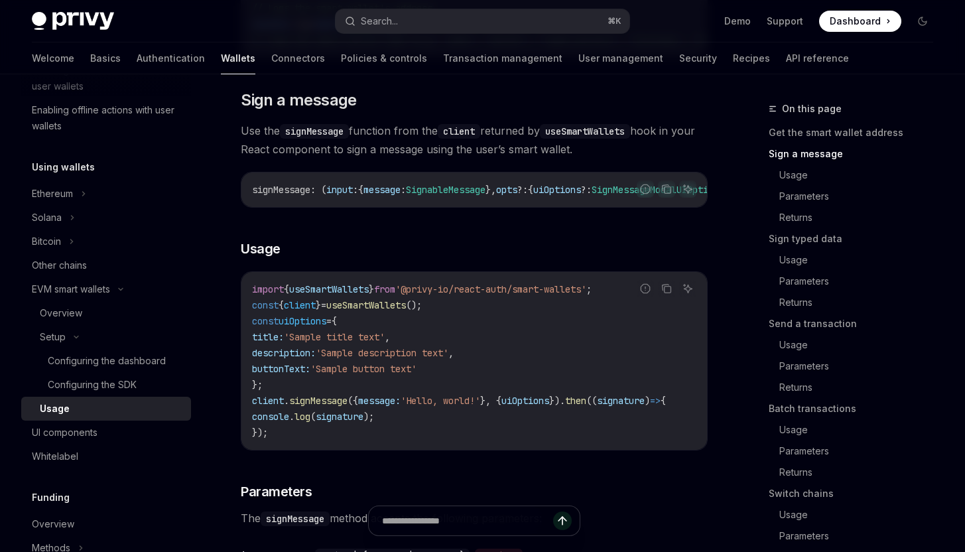
click at [317, 426] on code "import { useSmartWallets } from '@privy-io/react-auth/smart-wallets' ; const { …" at bounding box center [475, 360] width 446 height 159
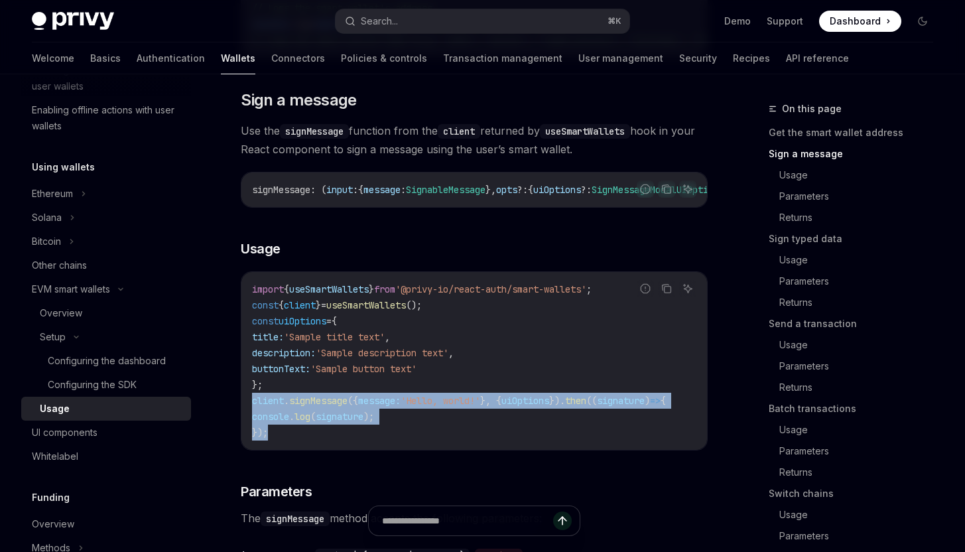
drag, startPoint x: 317, startPoint y: 426, endPoint x: 238, endPoint y: 388, distance: 87.5
copy code "client . signMessage ({ message: 'Hello, world!' }, { uiOptions }). then (( sig…"
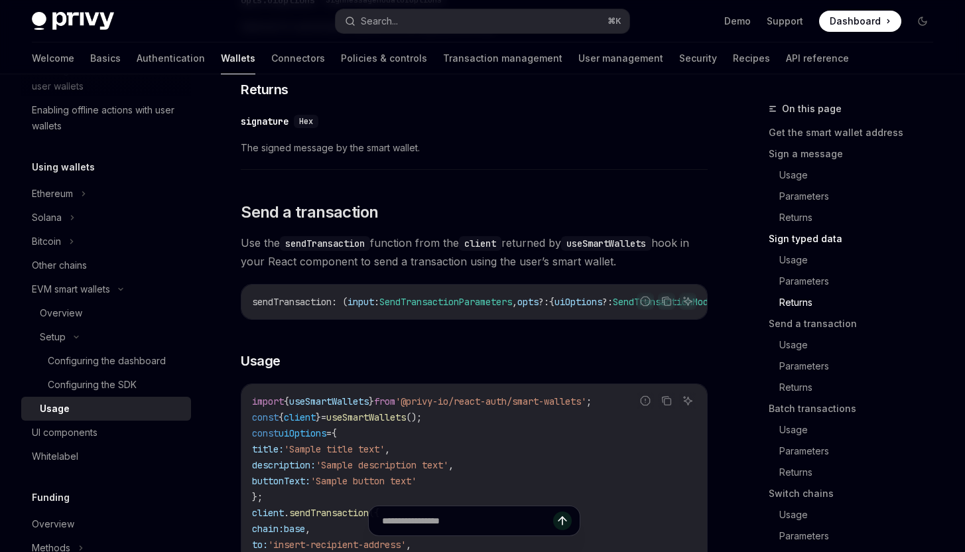
scroll to position [2025, 0]
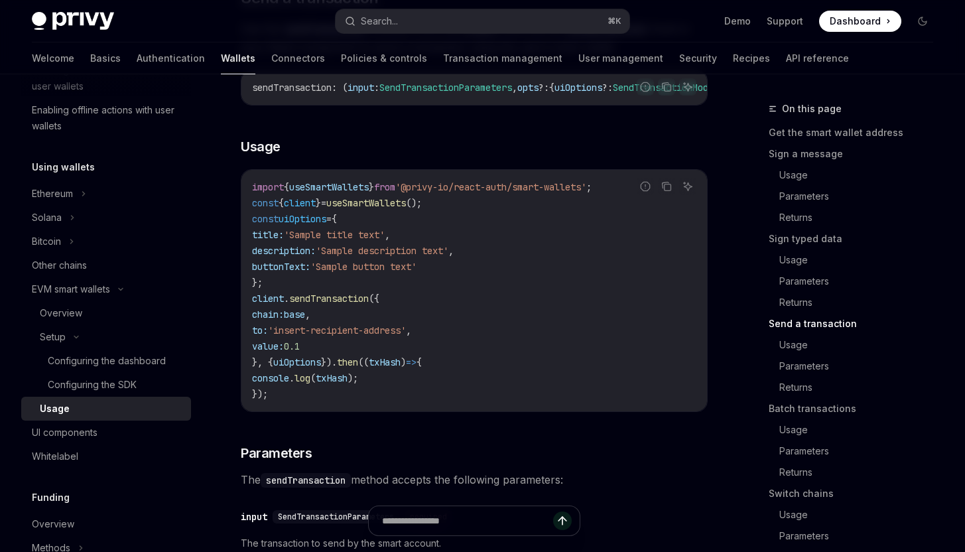
click at [513, 314] on code "import { useSmartWallets } from '@privy-io/react-auth/smart-wallets' ; const { …" at bounding box center [474, 290] width 444 height 223
click at [450, 210] on code "import { useSmartWallets } from '@privy-io/react-auth/smart-wallets' ; const { …" at bounding box center [474, 290] width 444 height 223
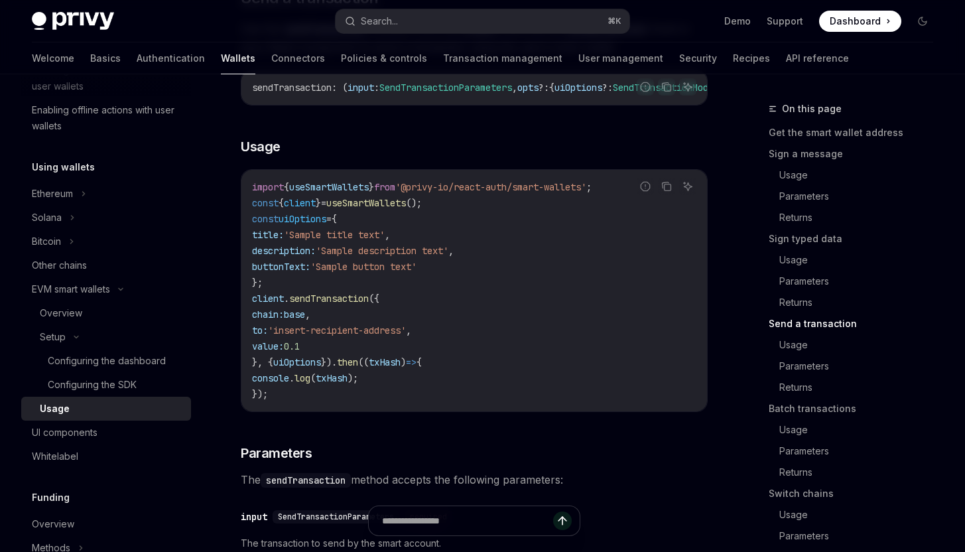
click at [450, 210] on code "import { useSmartWallets } from '@privy-io/react-auth/smart-wallets' ; const { …" at bounding box center [474, 290] width 444 height 223
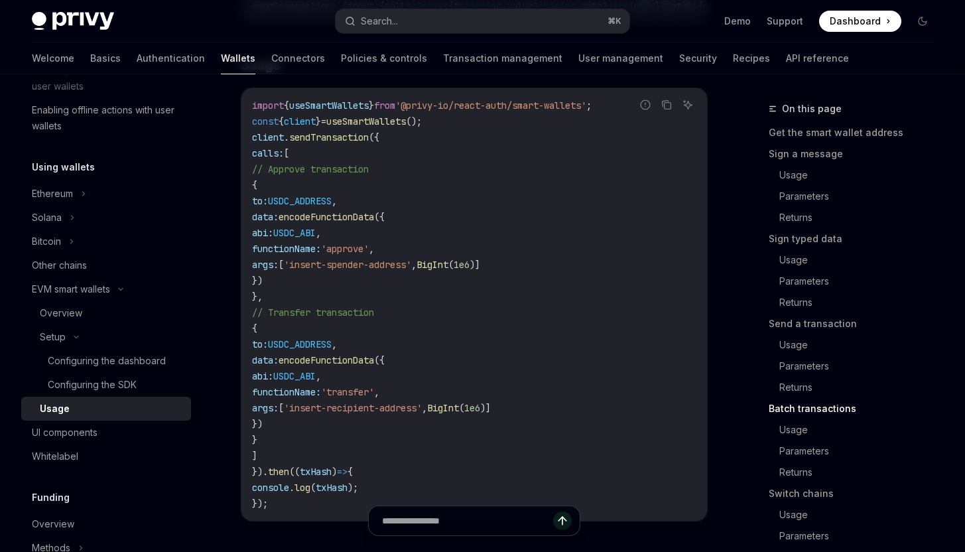
scroll to position [2949, 0]
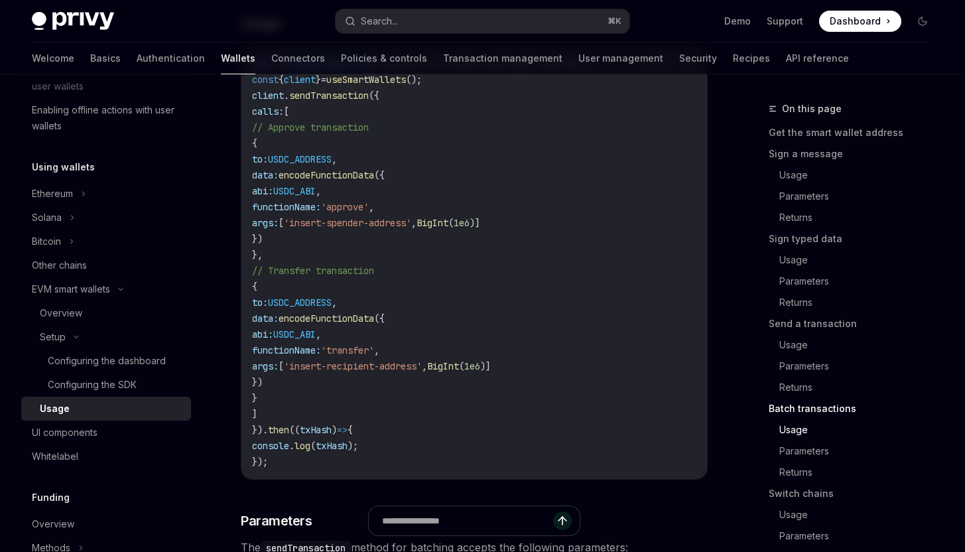
click at [432, 414] on code "import { useSmartWallets } from '@privy-io/react-auth/smart-wallets' ; const { …" at bounding box center [474, 263] width 444 height 414
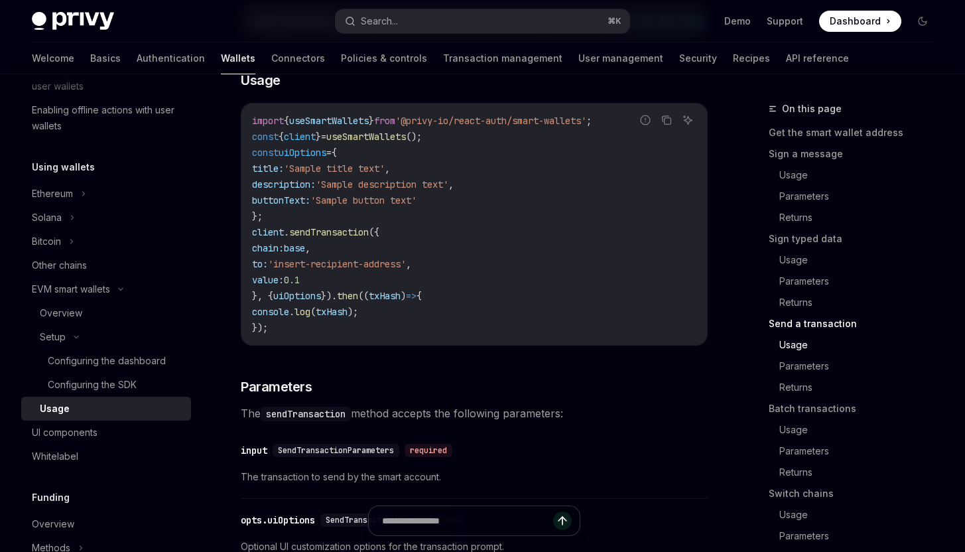
scroll to position [2096, 0]
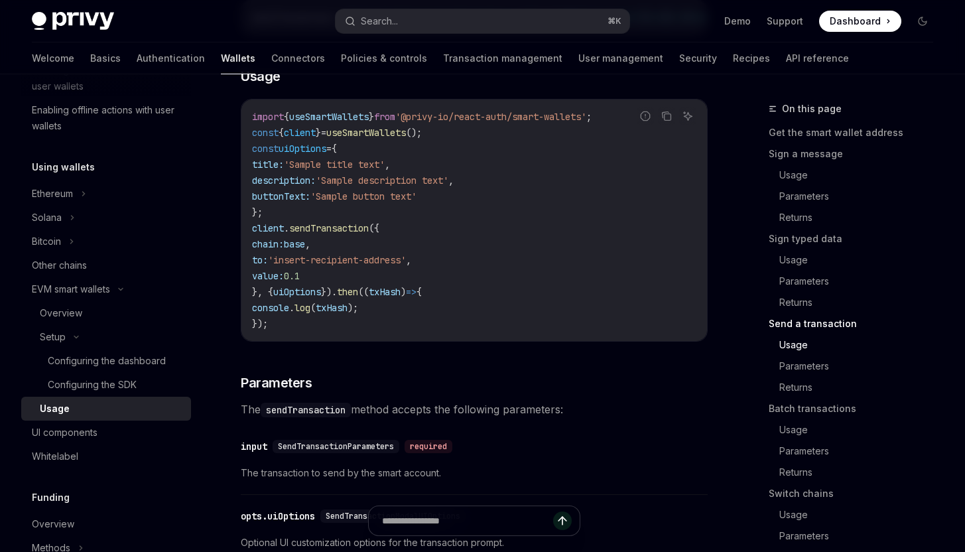
click at [333, 417] on code "sendTransaction" at bounding box center [306, 409] width 90 height 15
click at [348, 452] on span "SendTransactionParameters" at bounding box center [336, 446] width 116 height 11
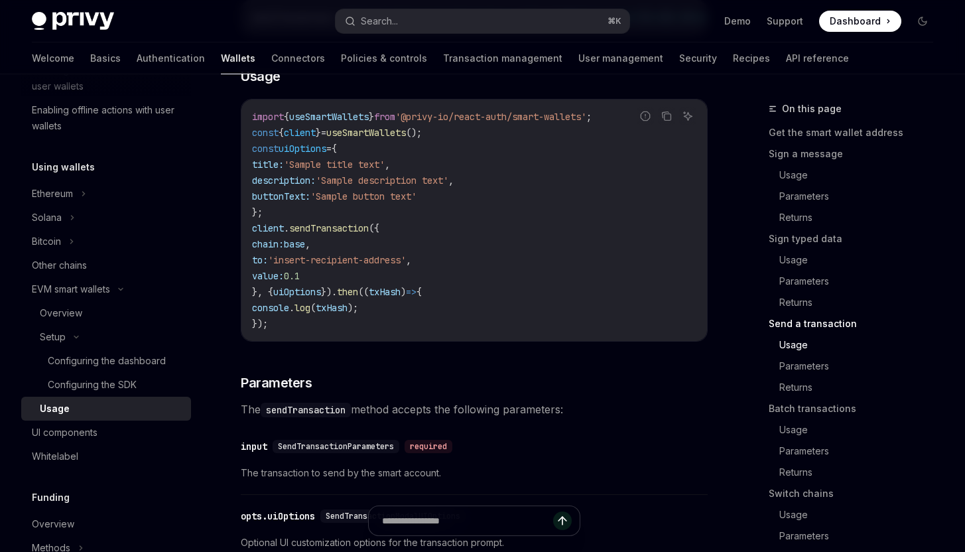
click at [348, 452] on span "SendTransactionParameters" at bounding box center [336, 446] width 116 height 11
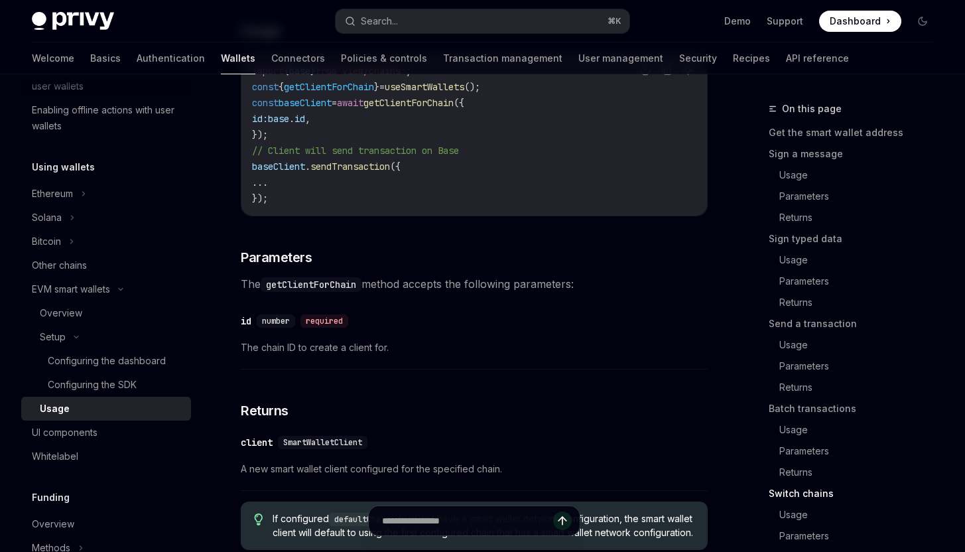
scroll to position [4068, 0]
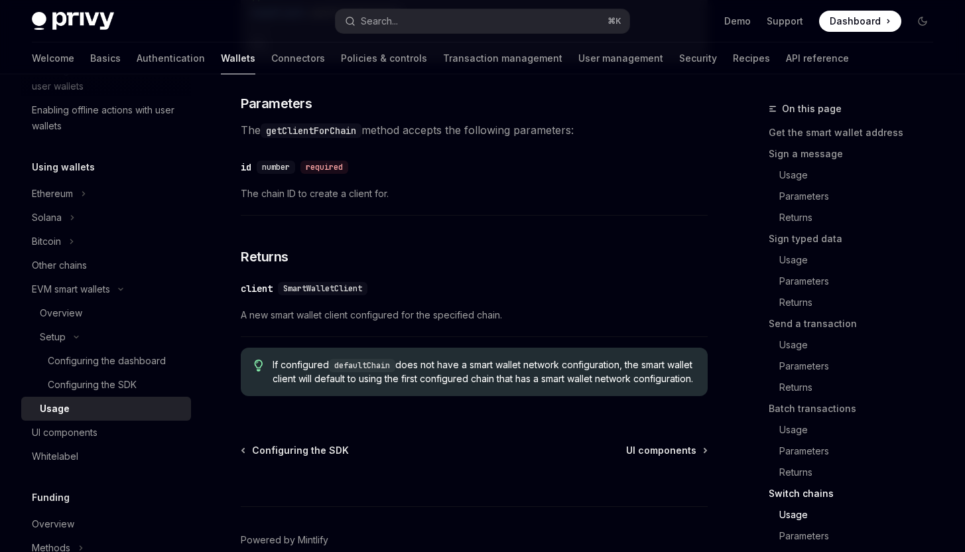
click at [361, 372] on code "defaultChain" at bounding box center [362, 365] width 66 height 13
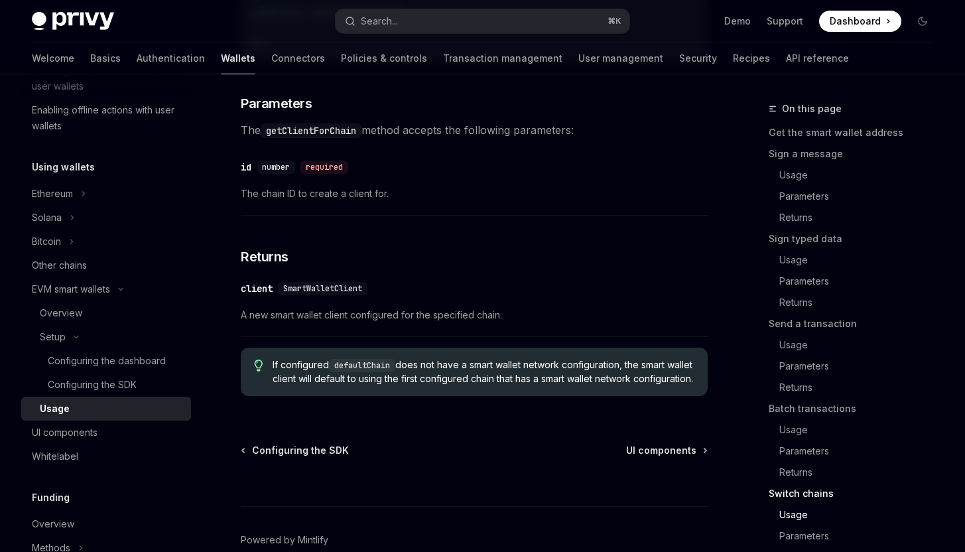
click at [361, 372] on code "defaultChain" at bounding box center [362, 365] width 66 height 13
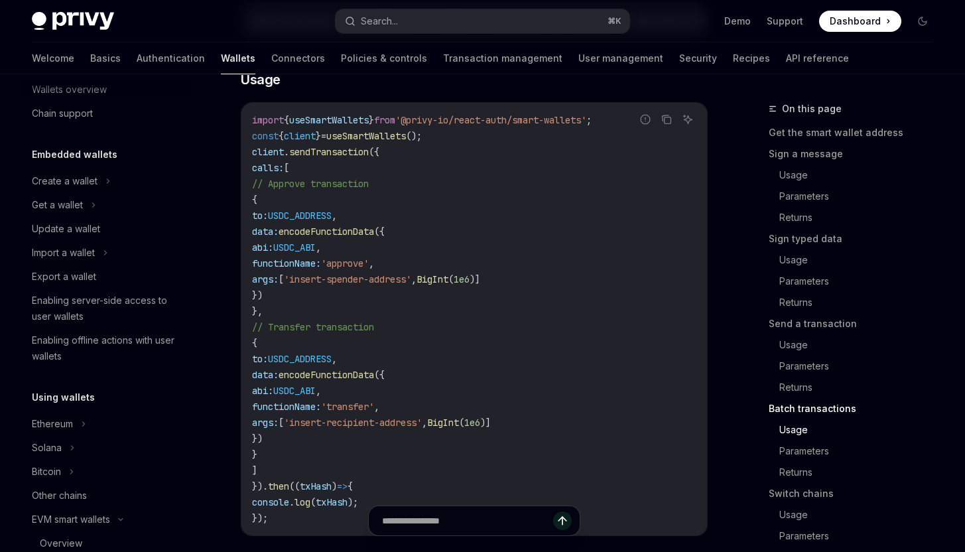
scroll to position [0, 0]
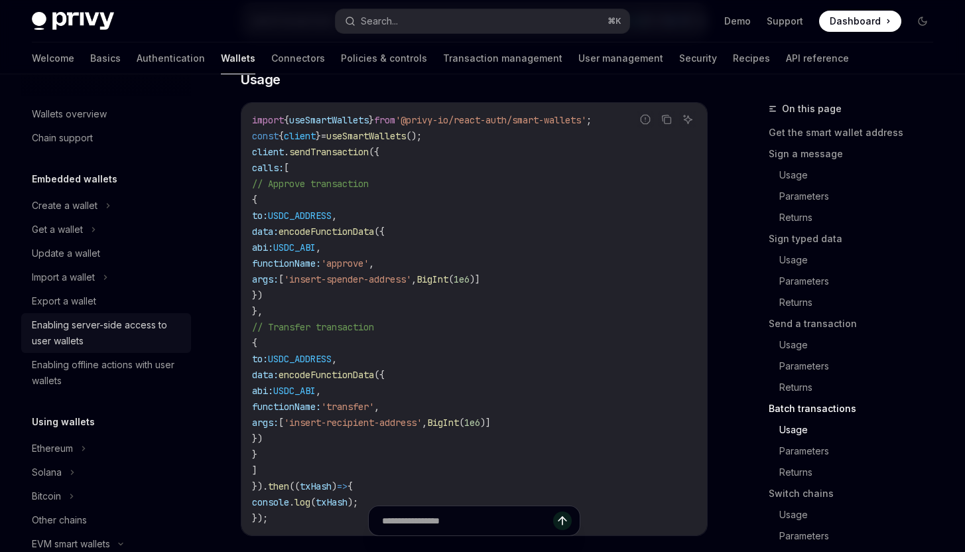
click at [105, 338] on div "Enabling server-side access to user wallets" at bounding box center [107, 333] width 151 height 32
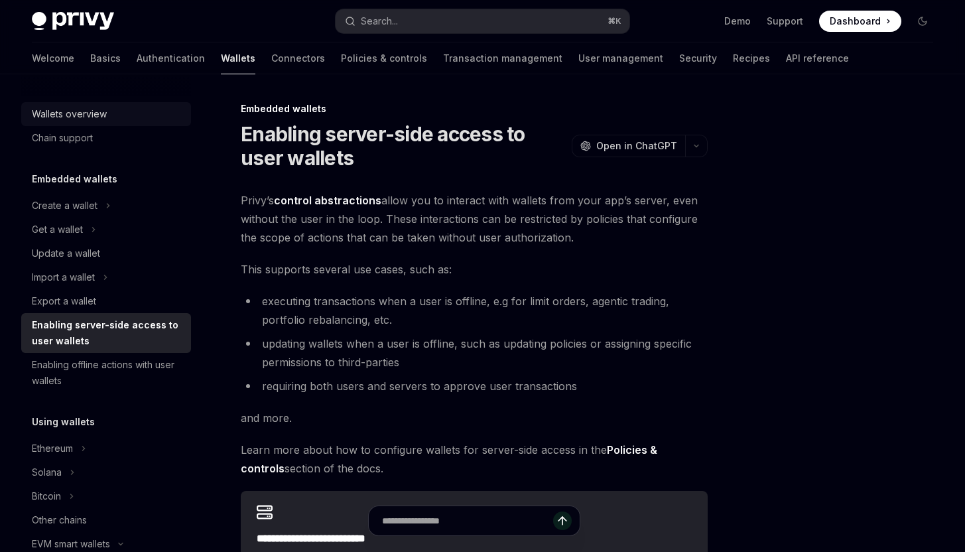
click at [66, 111] on div "Wallets overview" at bounding box center [69, 114] width 75 height 16
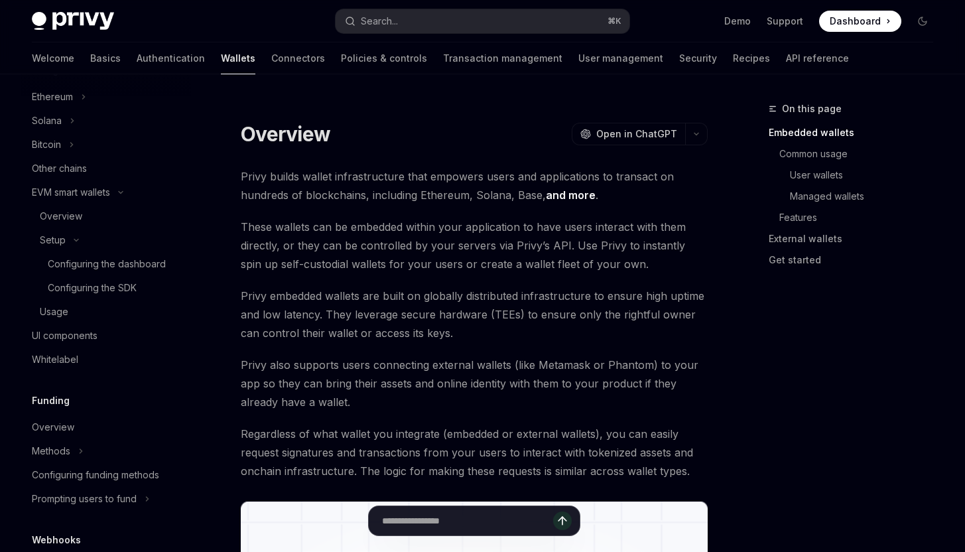
scroll to position [786, 0]
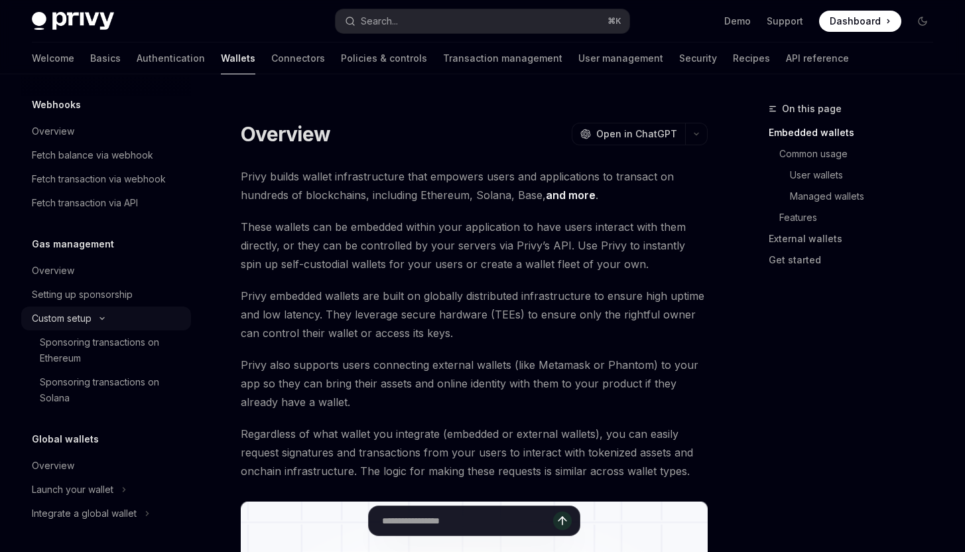
click at [123, 319] on button "Custom setup" at bounding box center [106, 318] width 170 height 24
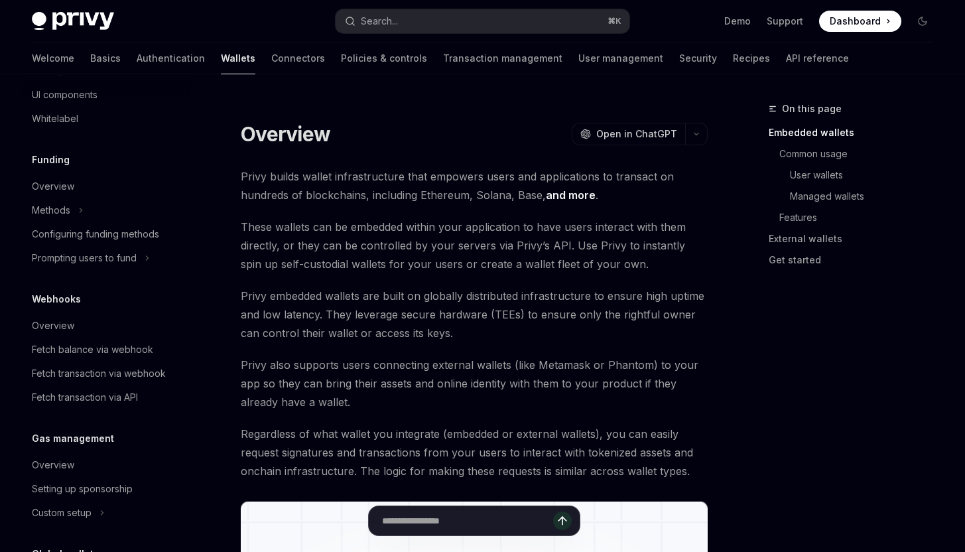
scroll to position [389, 0]
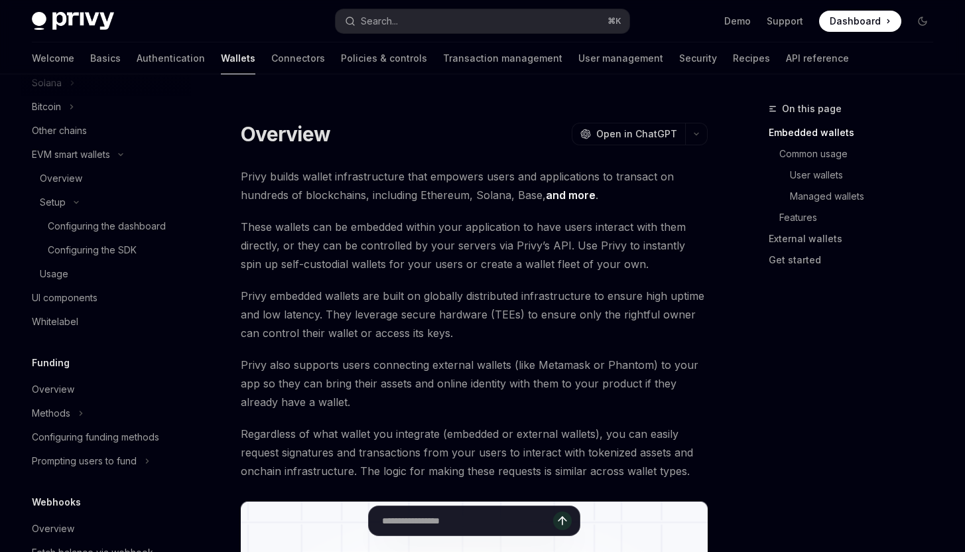
click at [424, 5] on div "Privy Docs home page Search... ⌘ K Demo Support Dashboard Dashboard Search..." at bounding box center [482, 21] width 901 height 42
click at [271, 63] on link "Connectors" at bounding box center [298, 58] width 54 height 32
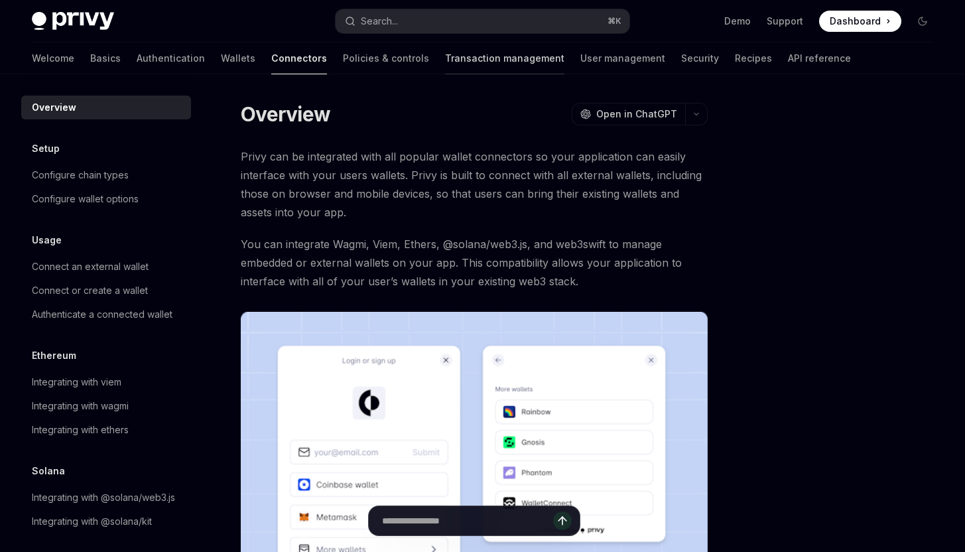
click at [445, 54] on link "Transaction management" at bounding box center [504, 58] width 119 height 32
type textarea "*"
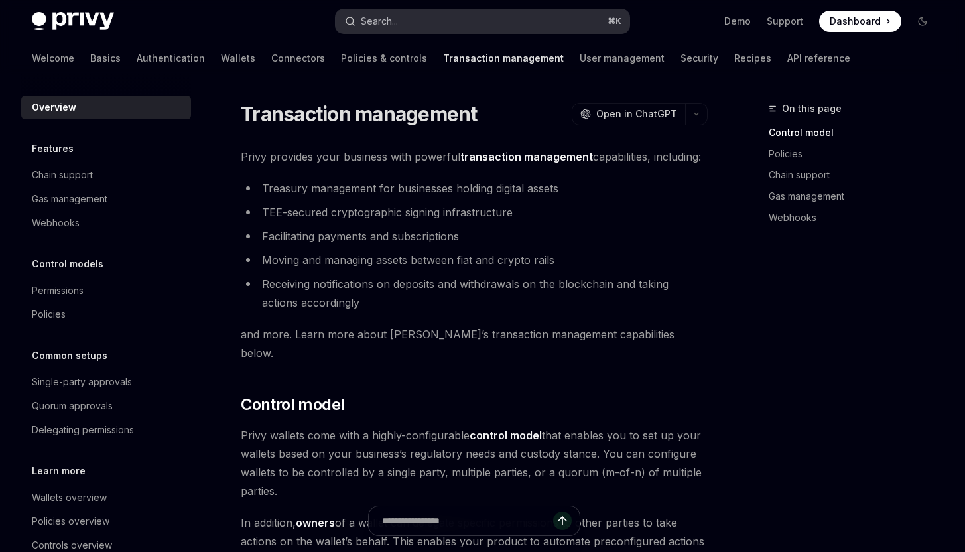
click at [505, 19] on button "Search... ⌘ K" at bounding box center [481, 21] width 293 height 24
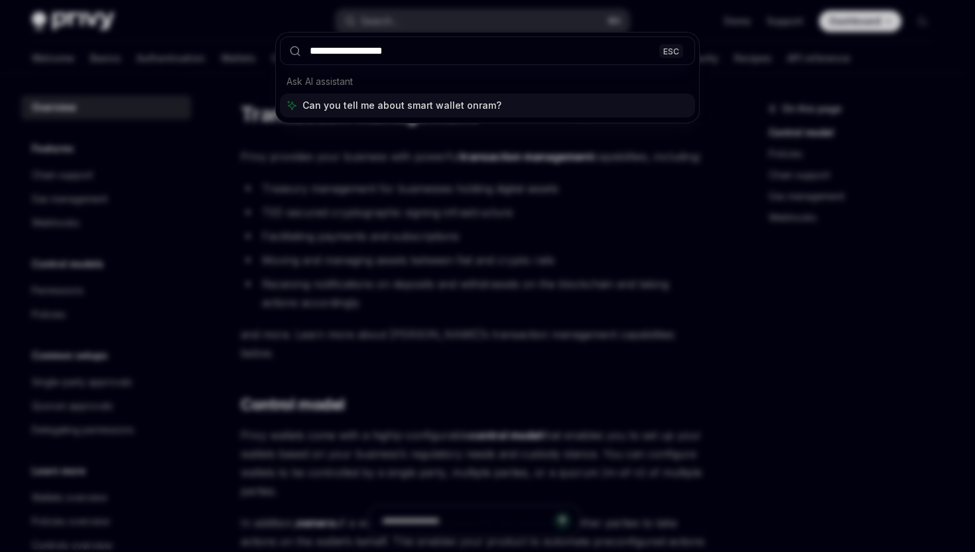
type input "**********"
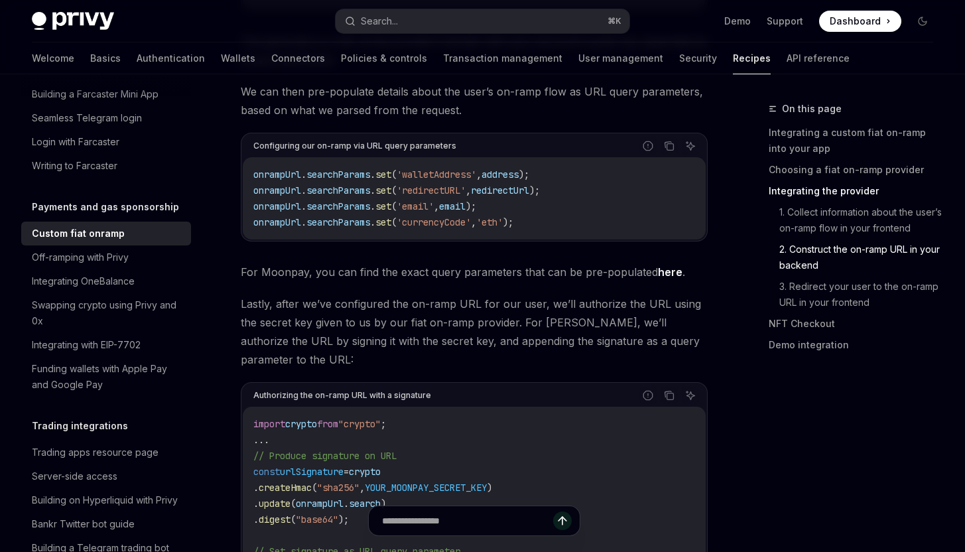
scroll to position [3243, 0]
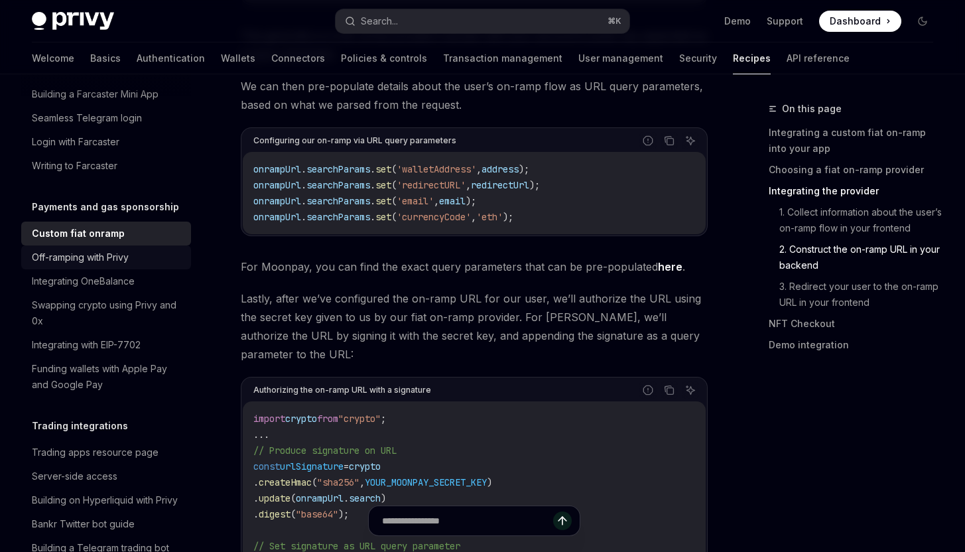
click at [168, 269] on link "Off-ramping with Privy" at bounding box center [106, 257] width 170 height 24
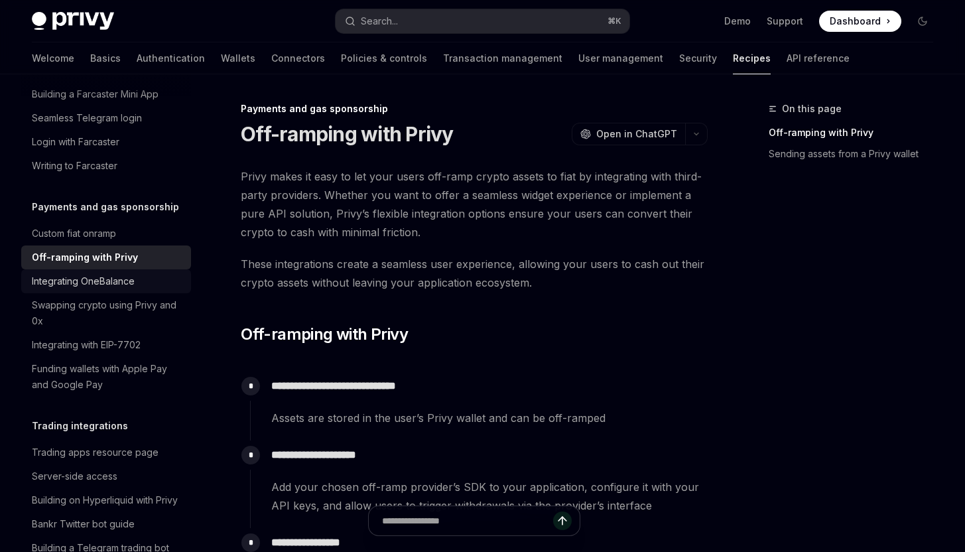
click at [164, 289] on div "Integrating OneBalance" at bounding box center [107, 281] width 151 height 16
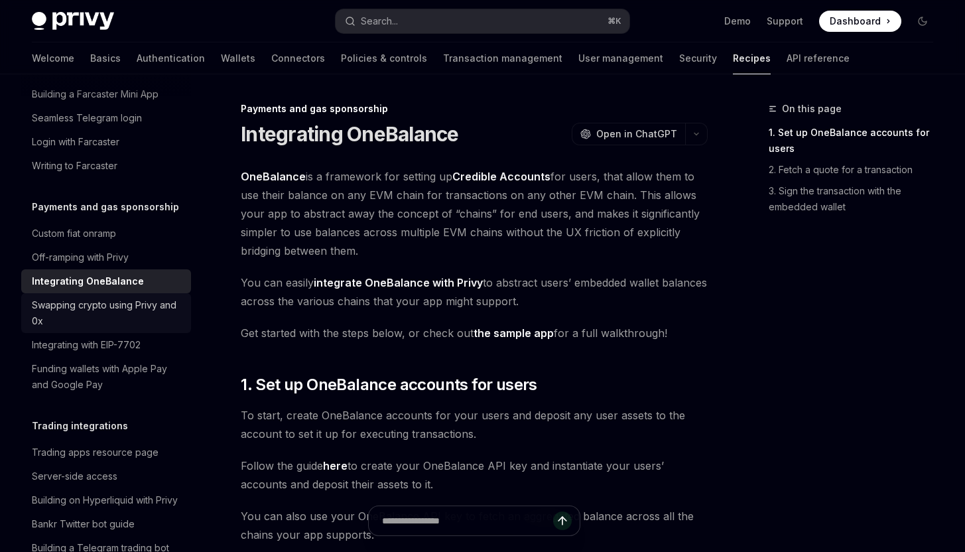
click at [151, 329] on div "Swapping crypto using Privy and 0x" at bounding box center [107, 313] width 151 height 32
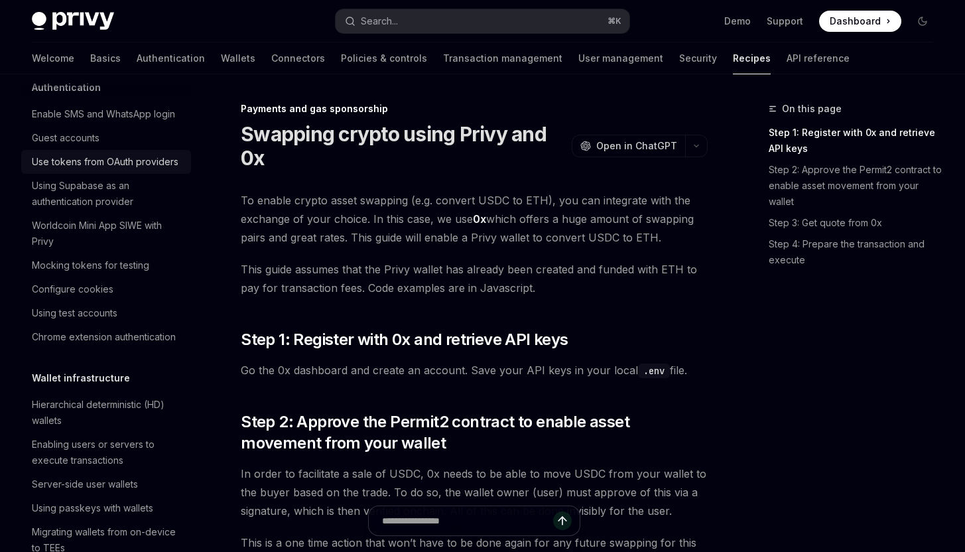
scroll to position [70, 0]
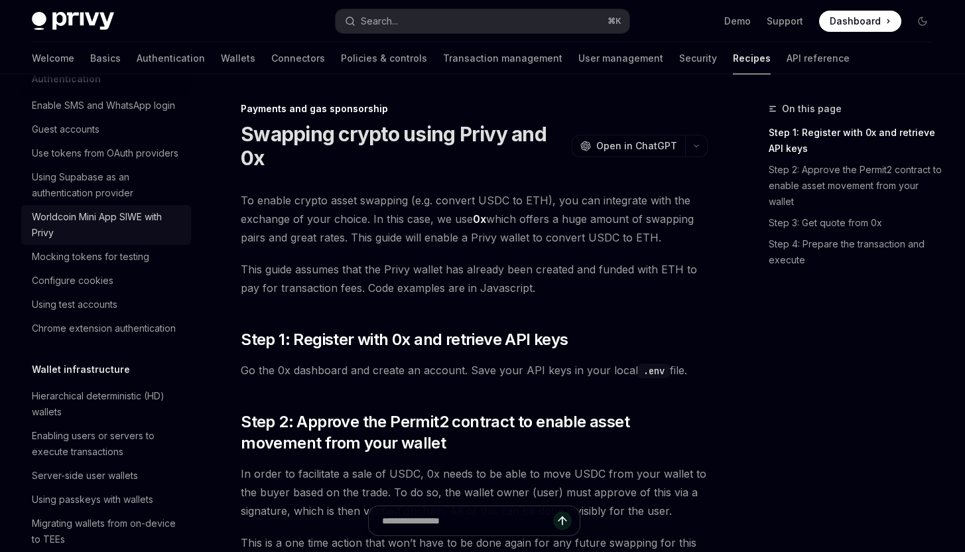
click at [137, 241] on div "Worldcoin Mini App SIWE with Privy" at bounding box center [107, 225] width 151 height 32
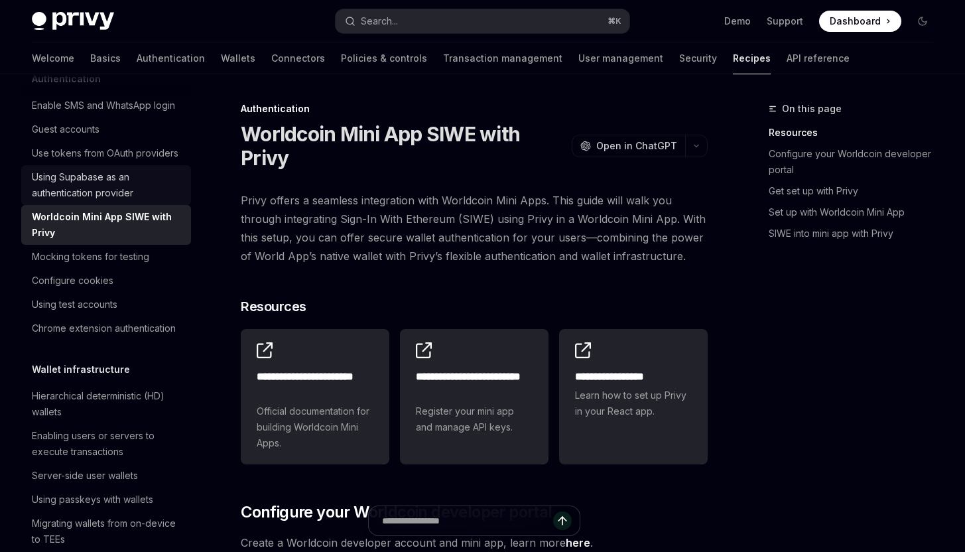
click at [128, 201] on div "Using Supabase as an authentication provider" at bounding box center [107, 185] width 151 height 32
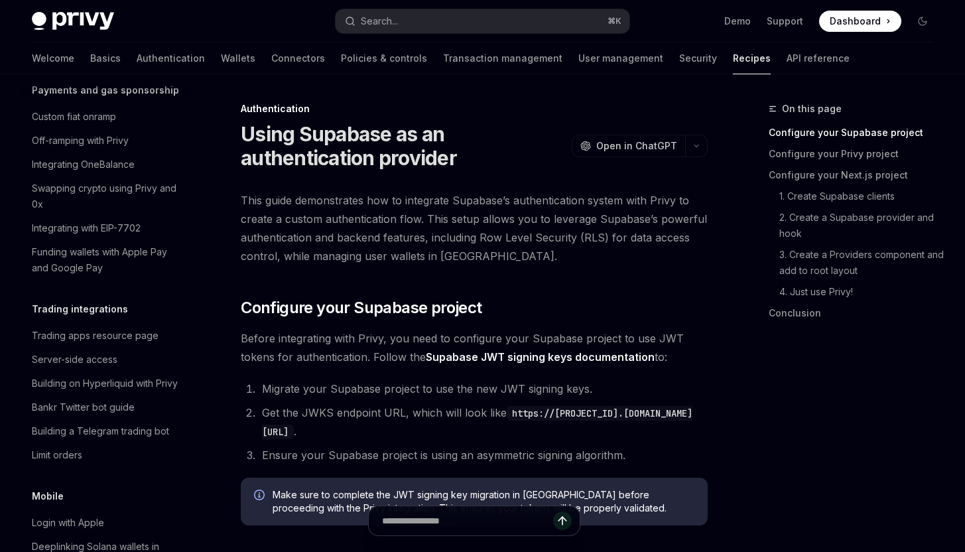
scroll to position [1249, 0]
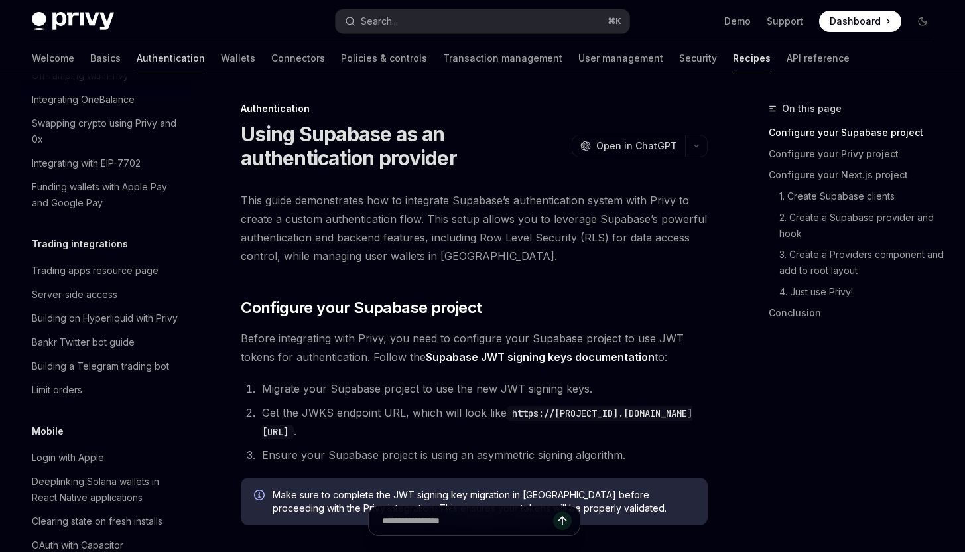
click at [137, 63] on link "Authentication" at bounding box center [171, 58] width 68 height 32
type textarea "*"
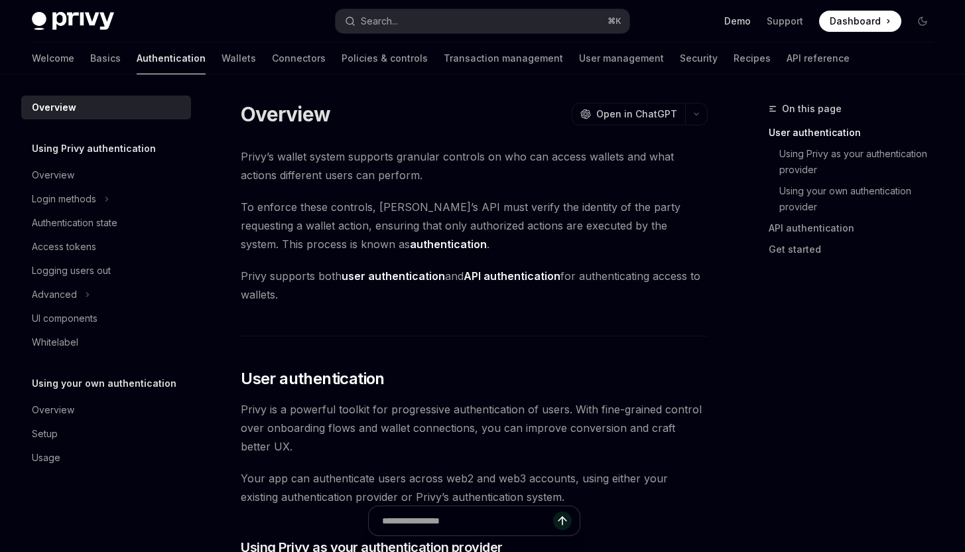
click at [731, 24] on link "Demo" at bounding box center [737, 21] width 27 height 13
click at [396, 19] on div "Search..." at bounding box center [379, 21] width 37 height 16
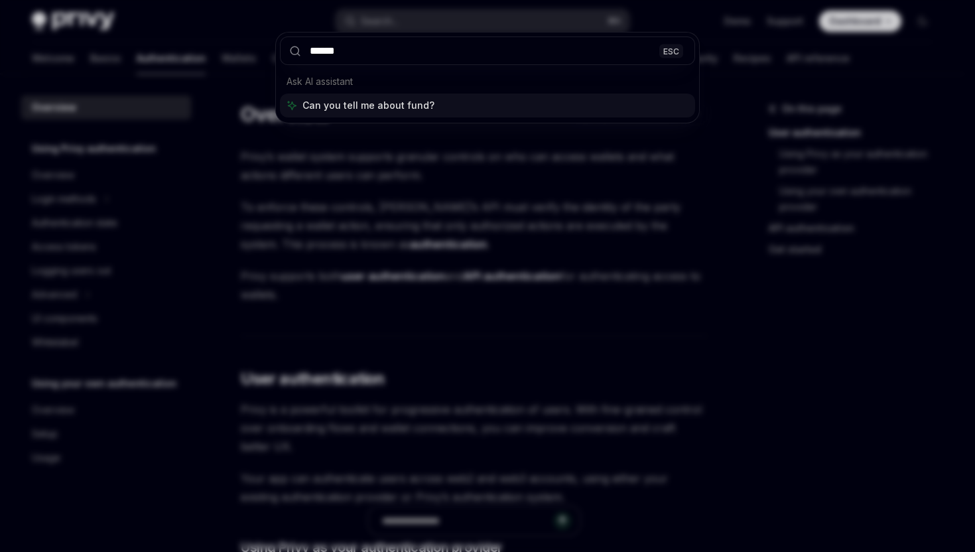
type input "*******"
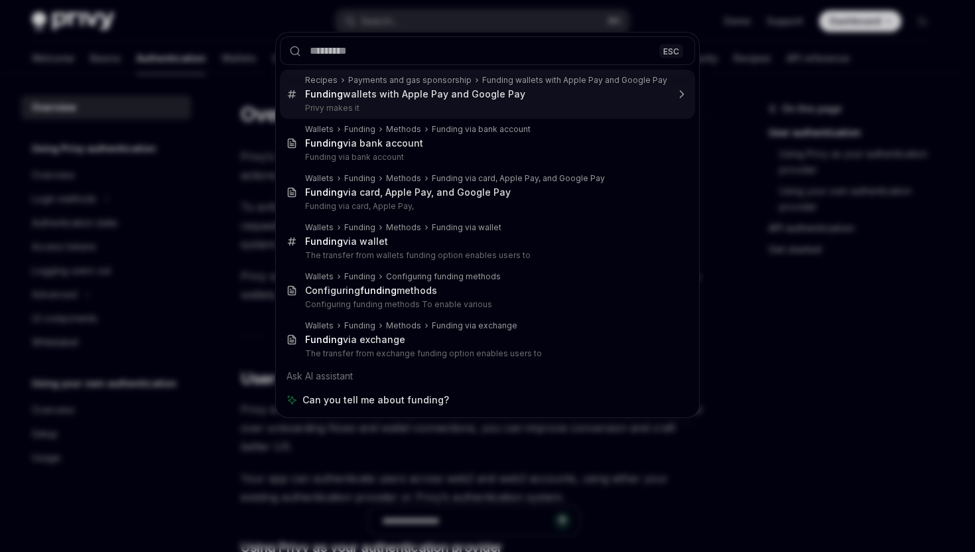
type textarea "*"
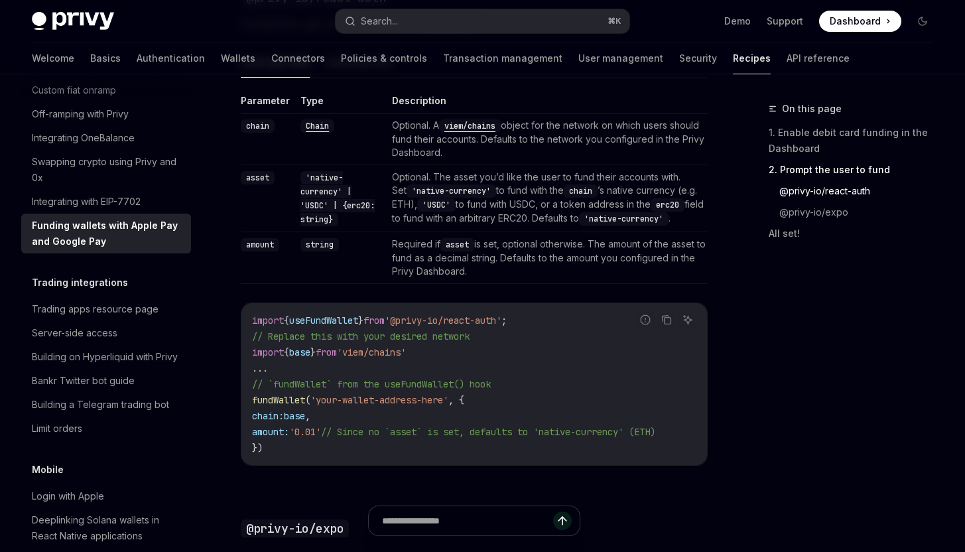
scroll to position [1050, 0]
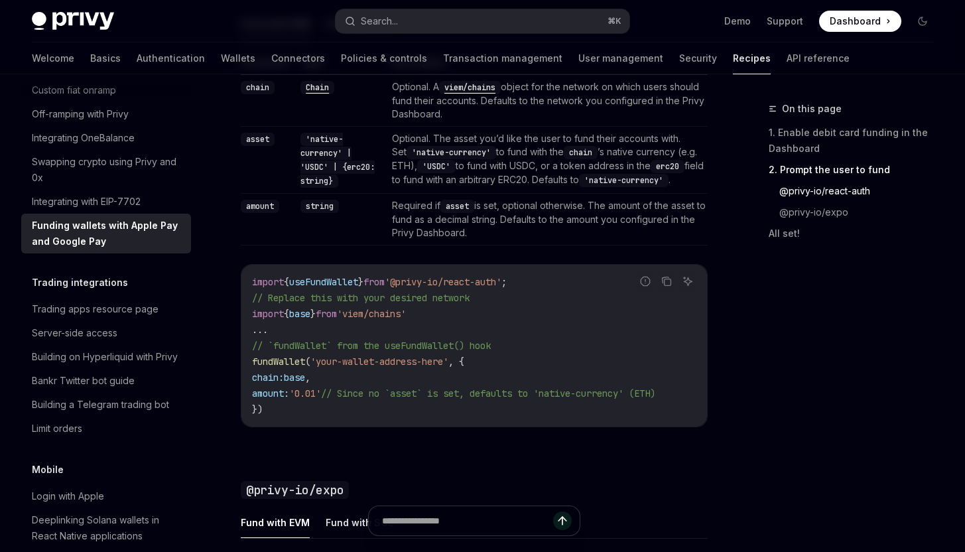
click at [452, 406] on code "import { useFundWallet } from '@privy-io/react-auth' ; // Replace this with you…" at bounding box center [474, 345] width 444 height 143
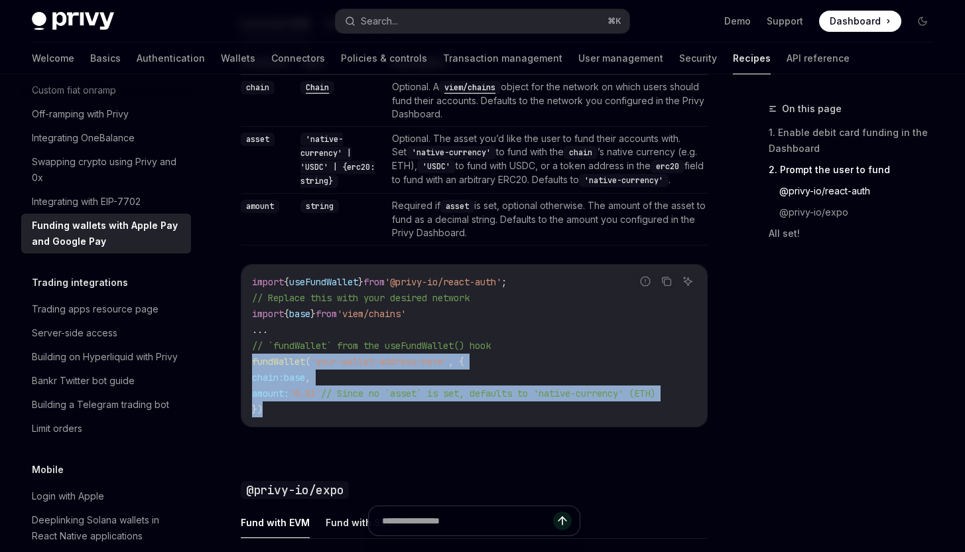
drag, startPoint x: 452, startPoint y: 406, endPoint x: 245, endPoint y: 354, distance: 213.2
click at [245, 354] on div "import { useFundWallet } from '@privy-io/react-auth' ; // Replace this with you…" at bounding box center [473, 346] width 465 height 162
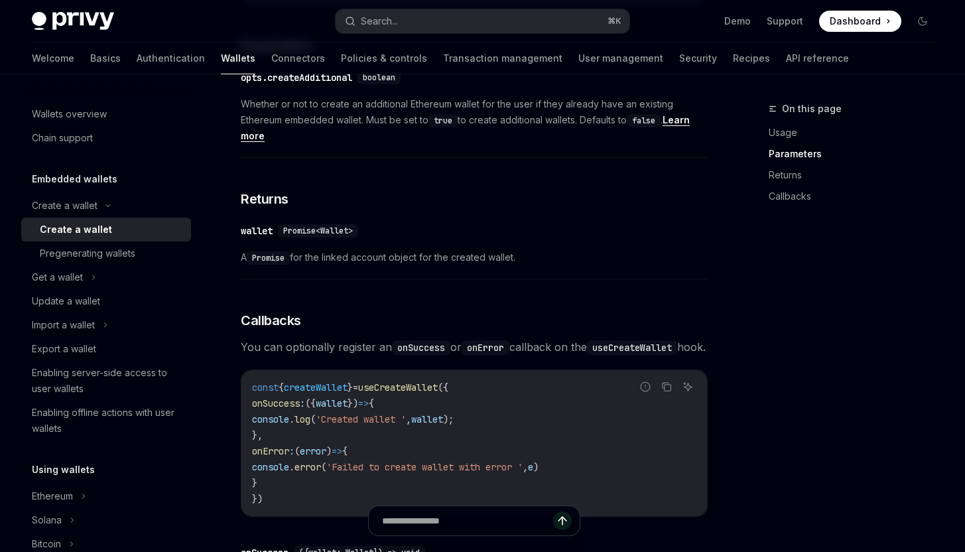
scroll to position [626, 0]
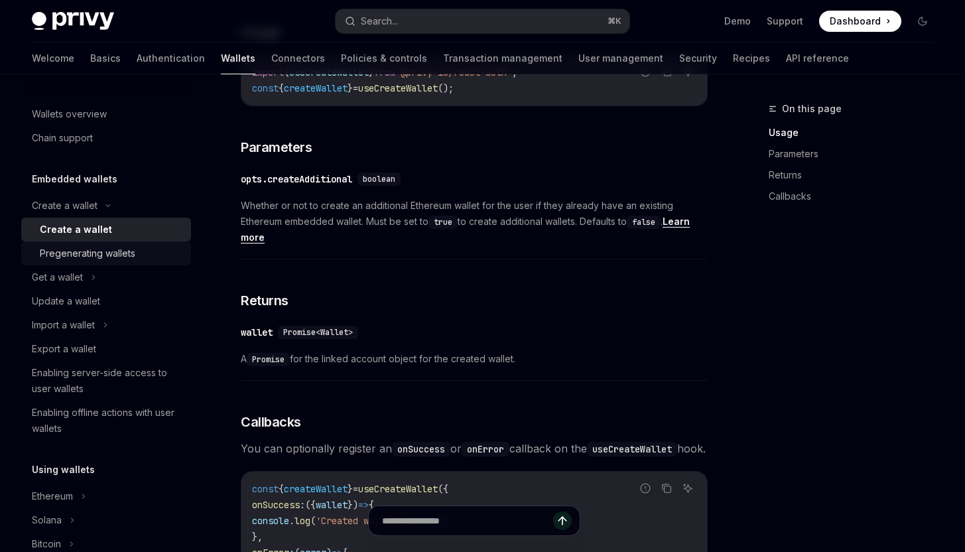
click at [148, 245] on div "Pregenerating wallets" at bounding box center [111, 253] width 143 height 16
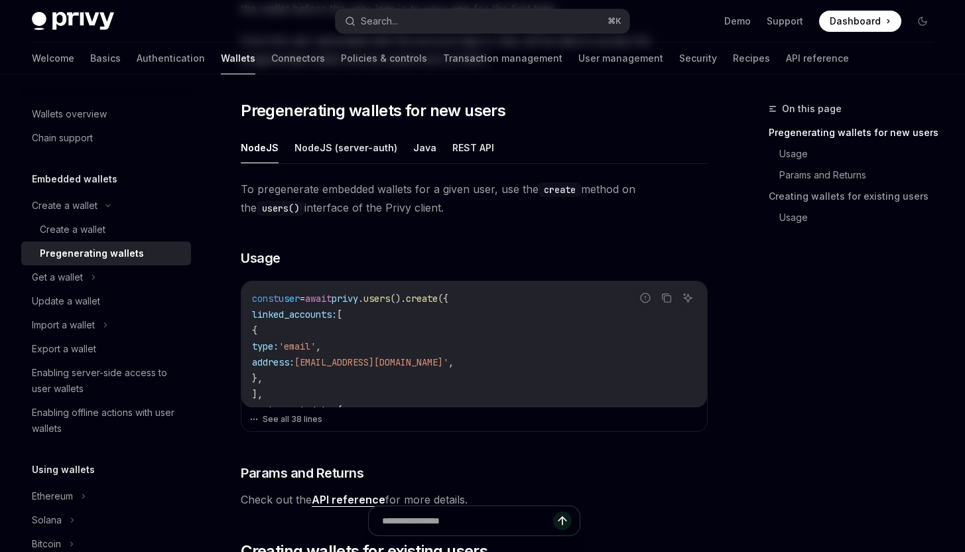
scroll to position [560, 0]
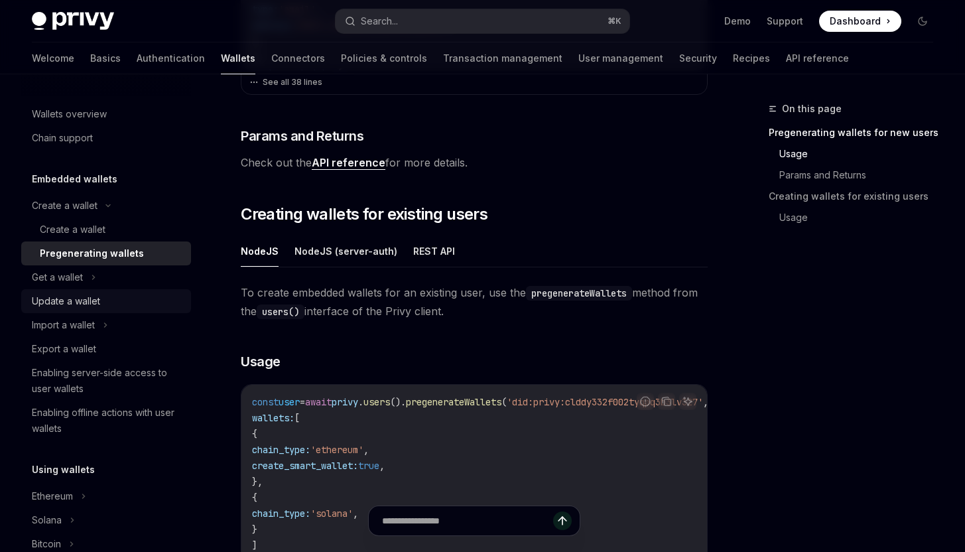
click at [133, 294] on div "Update a wallet" at bounding box center [107, 301] width 151 height 16
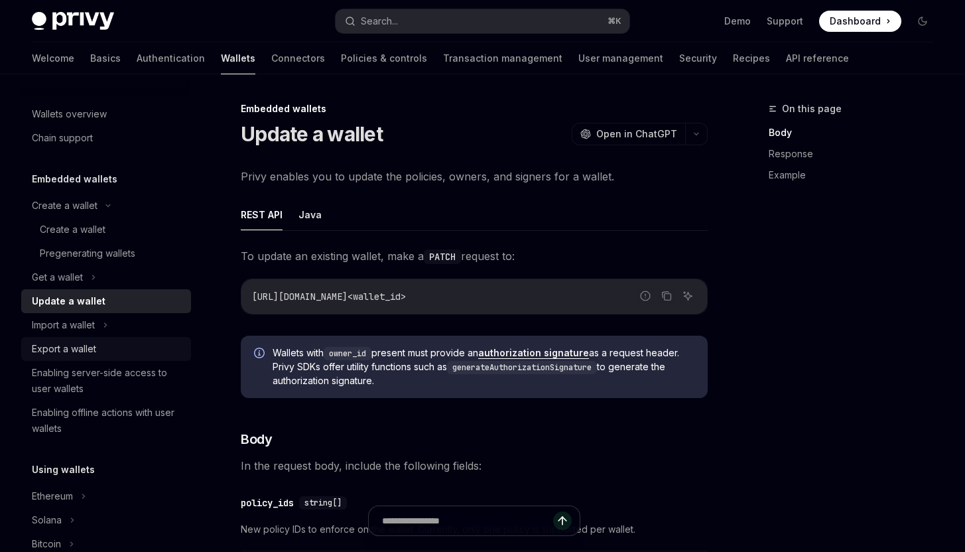
click at [147, 344] on div "Export a wallet" at bounding box center [107, 349] width 151 height 16
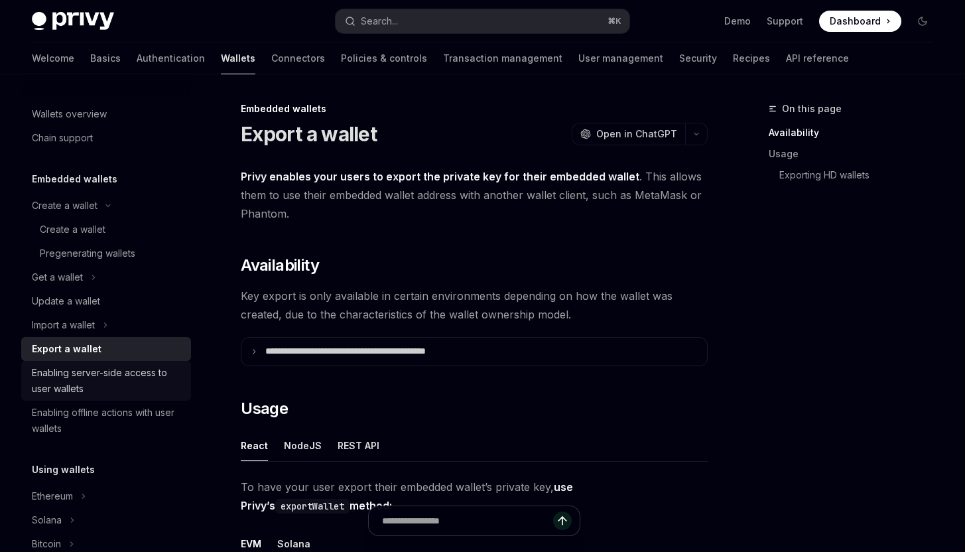
click at [160, 376] on div "Enabling server-side access to user wallets" at bounding box center [107, 381] width 151 height 32
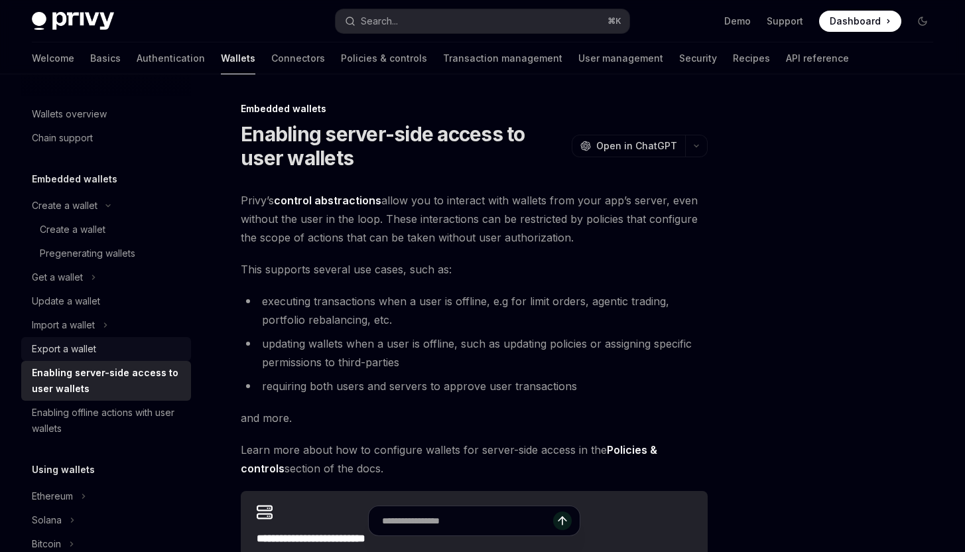
click at [152, 343] on div "Export a wallet" at bounding box center [107, 349] width 151 height 16
type textarea "*"
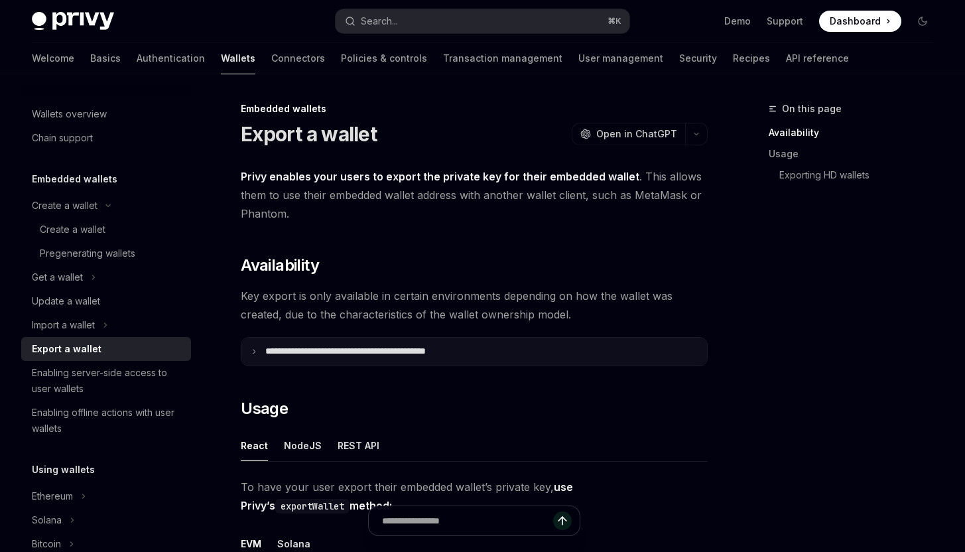
click at [383, 346] on p "**********" at bounding box center [374, 351] width 219 height 12
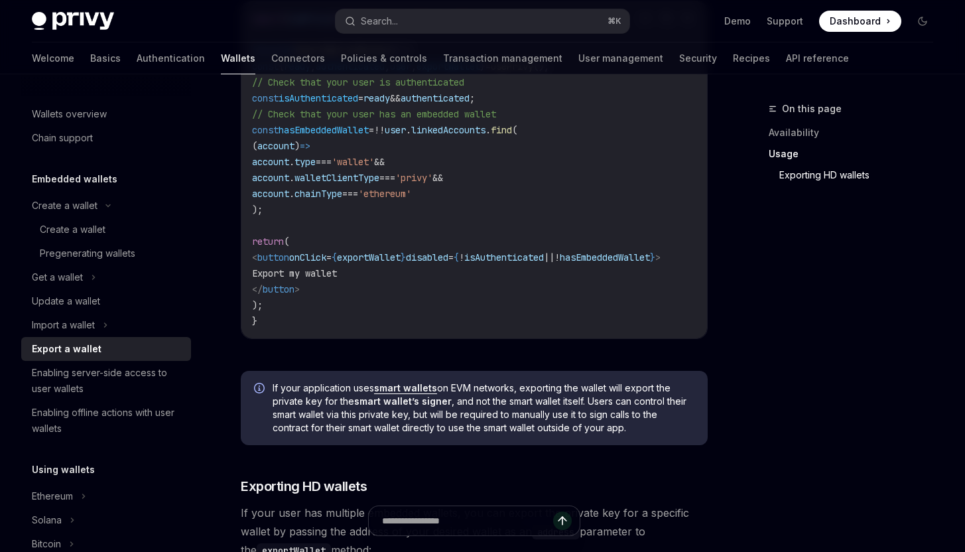
scroll to position [1077, 0]
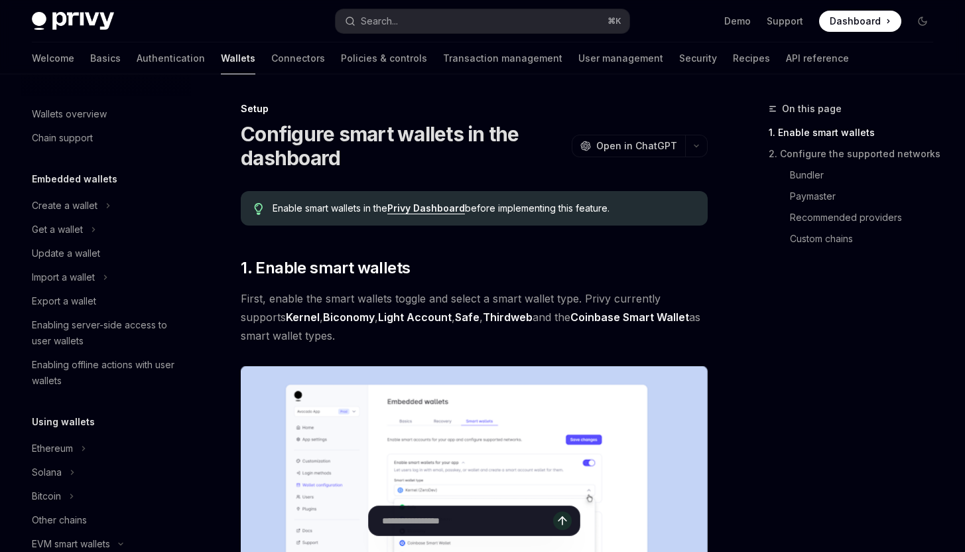
scroll to position [302, 0]
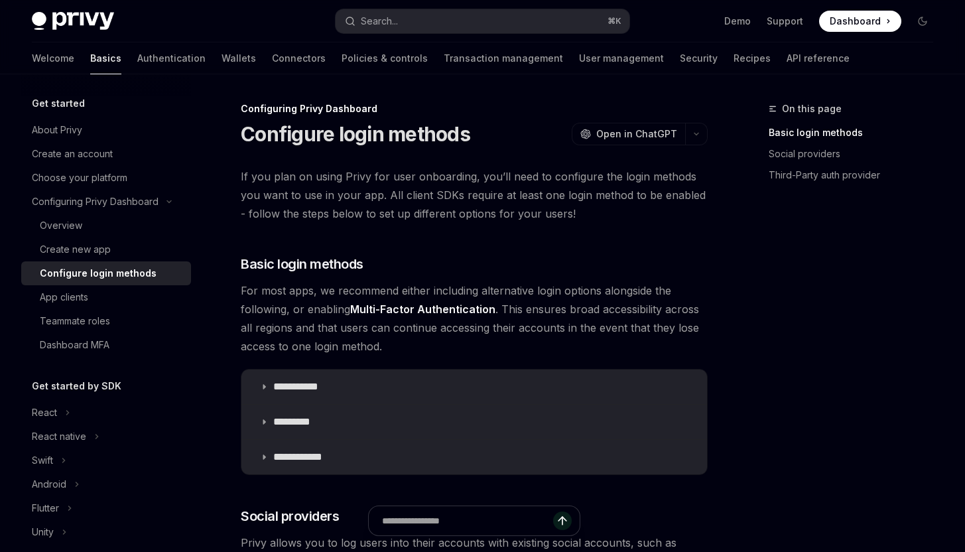
click at [424, 29] on button "Search... ⌘ K" at bounding box center [481, 21] width 293 height 24
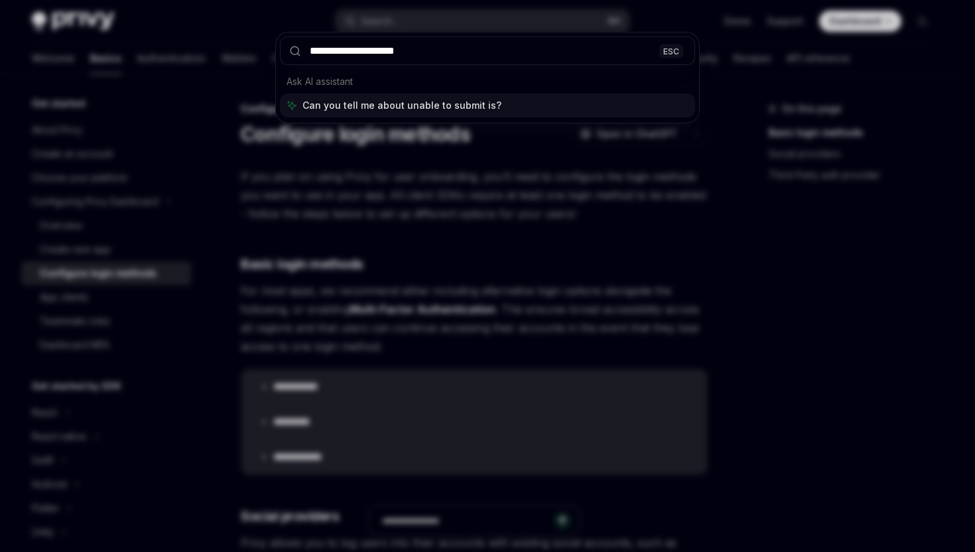
type input "**********"
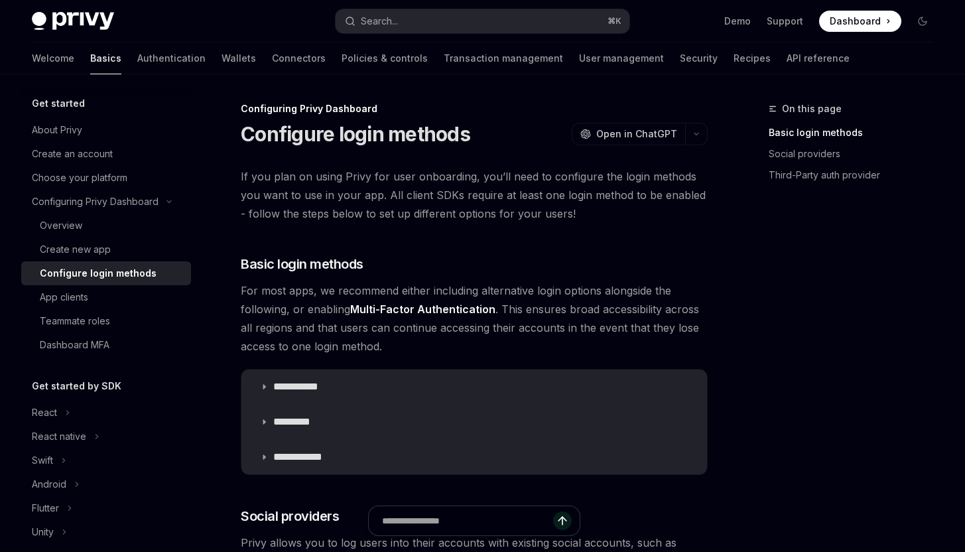
type textarea "*"
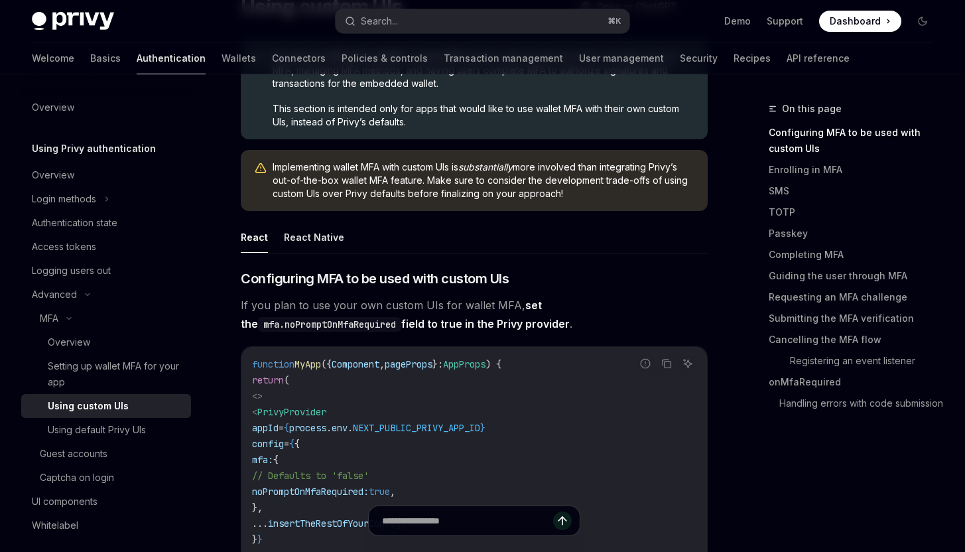
scroll to position [230, 0]
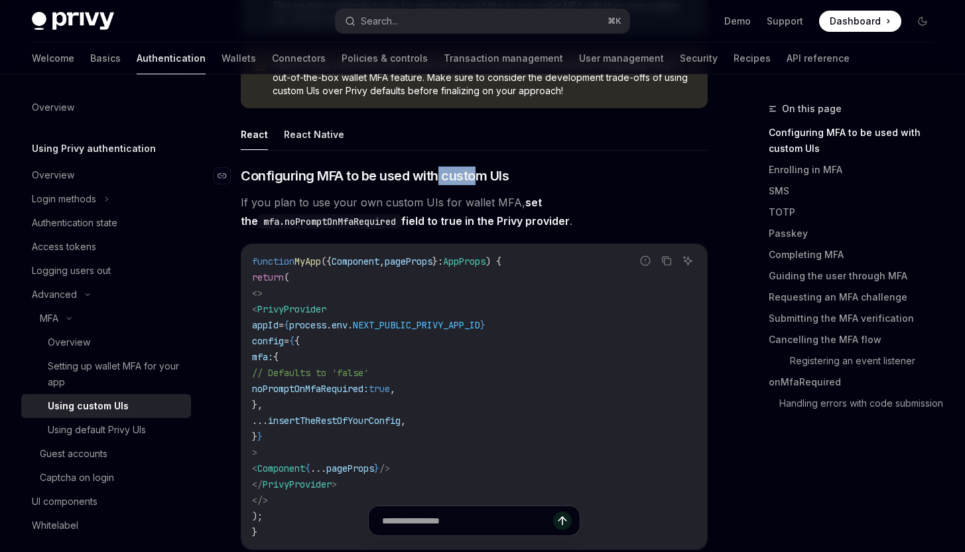
drag, startPoint x: 476, startPoint y: 169, endPoint x: 439, endPoint y: 170, distance: 37.2
click at [439, 170] on span "Configuring MFA to be used with custom UIs" at bounding box center [375, 175] width 268 height 19
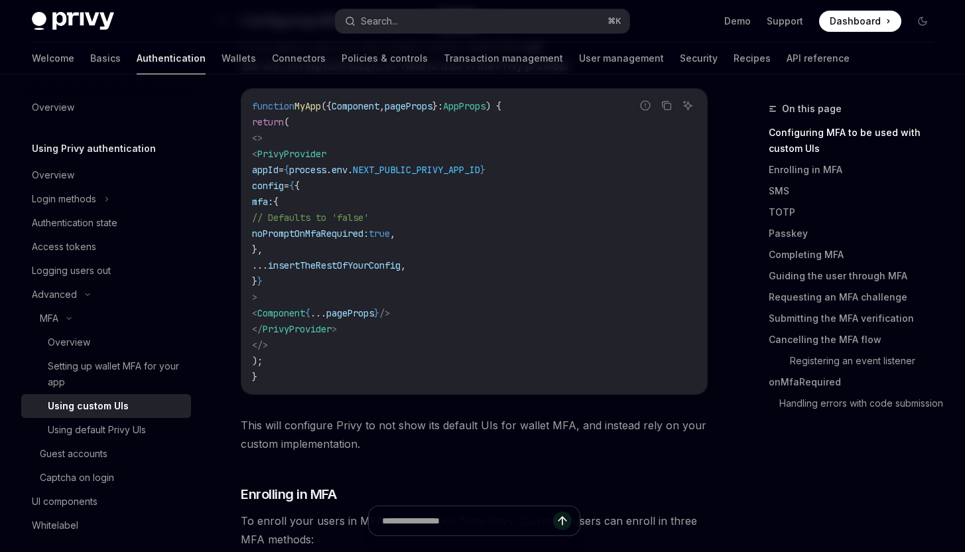
scroll to position [396, 0]
